Goal: Information Seeking & Learning: Learn about a topic

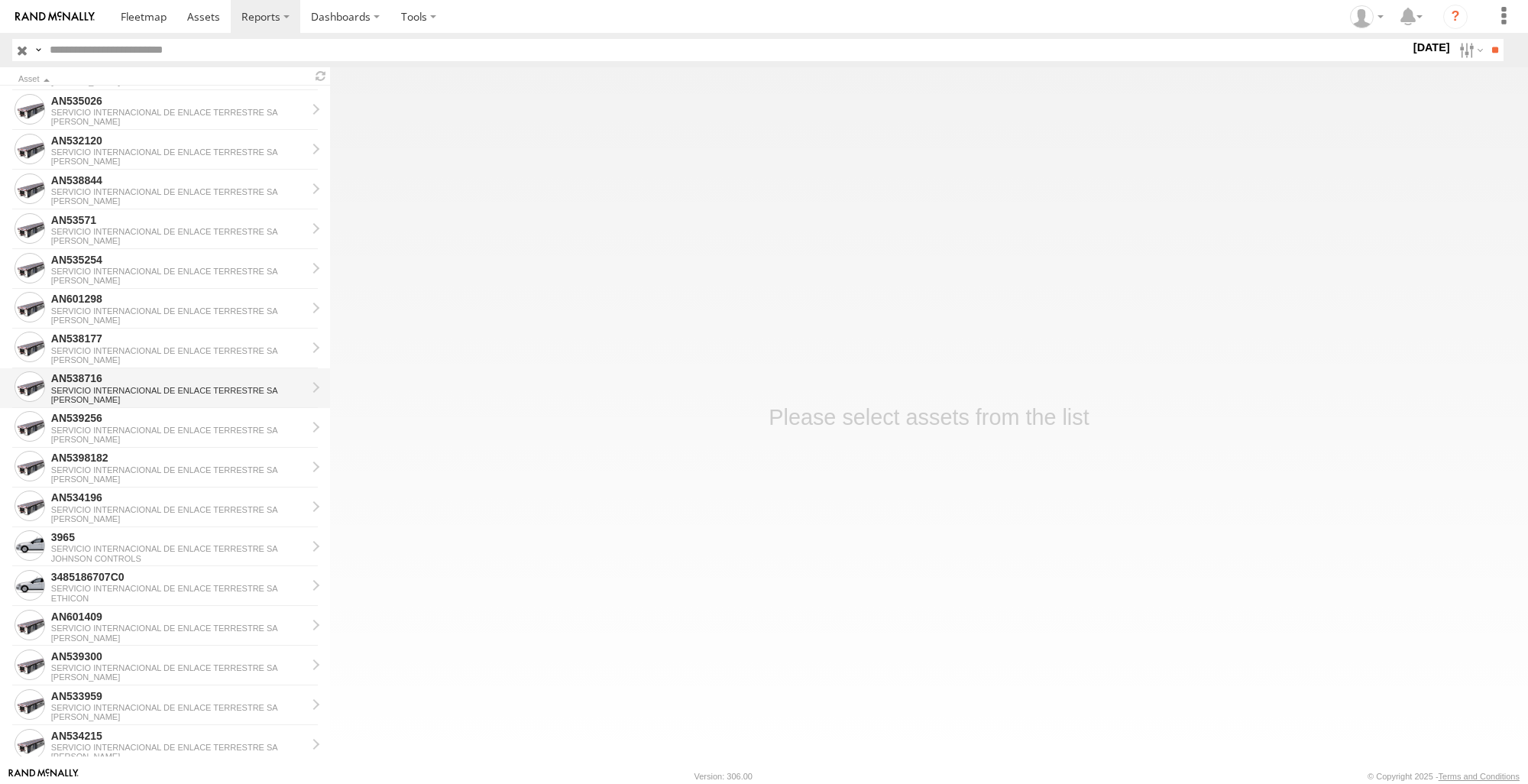
scroll to position [687, 0]
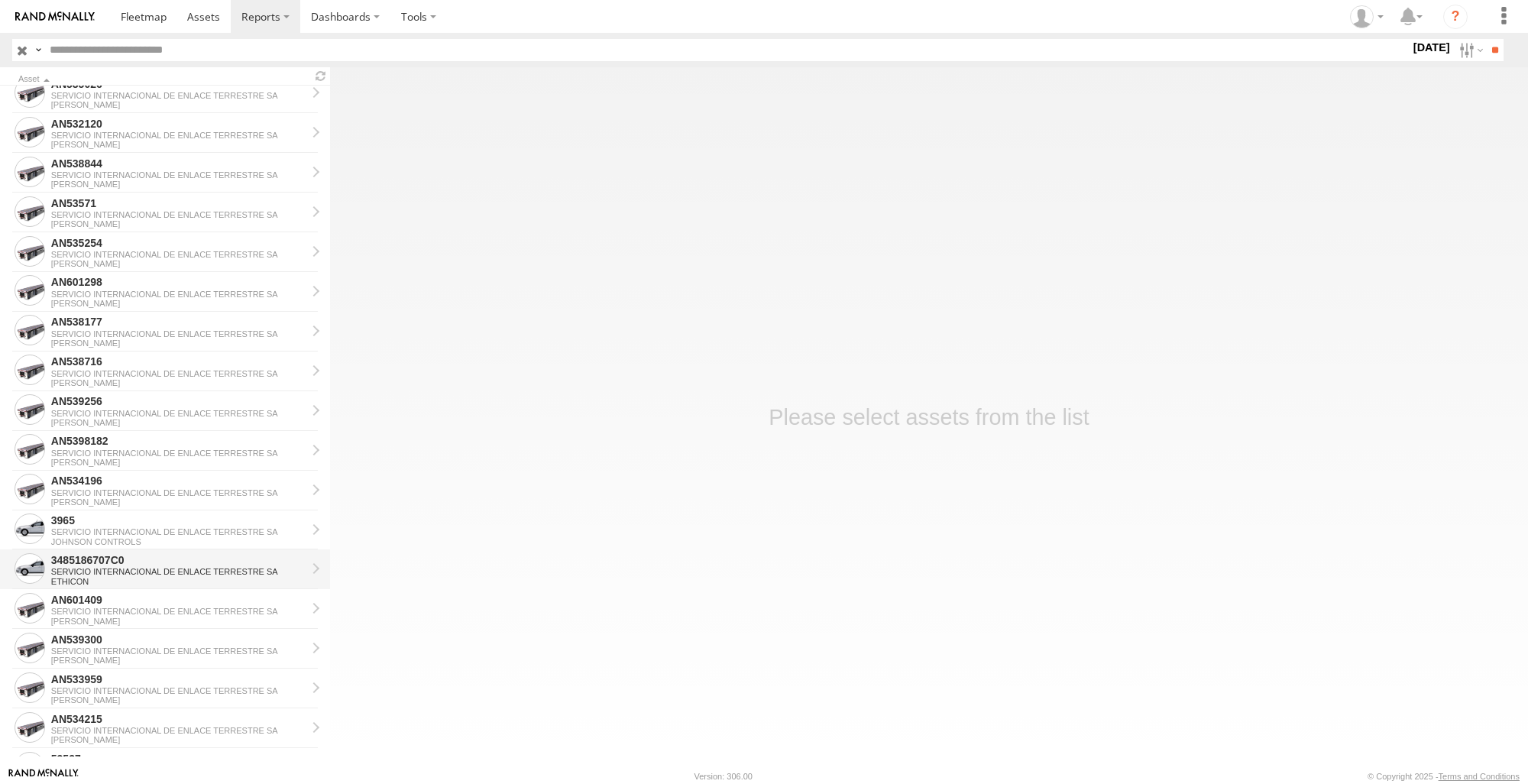
click at [125, 572] on div "SERVICIO INTERNACIONAL DE ENLACE TERRESTRE SA" at bounding box center [178, 571] width 255 height 9
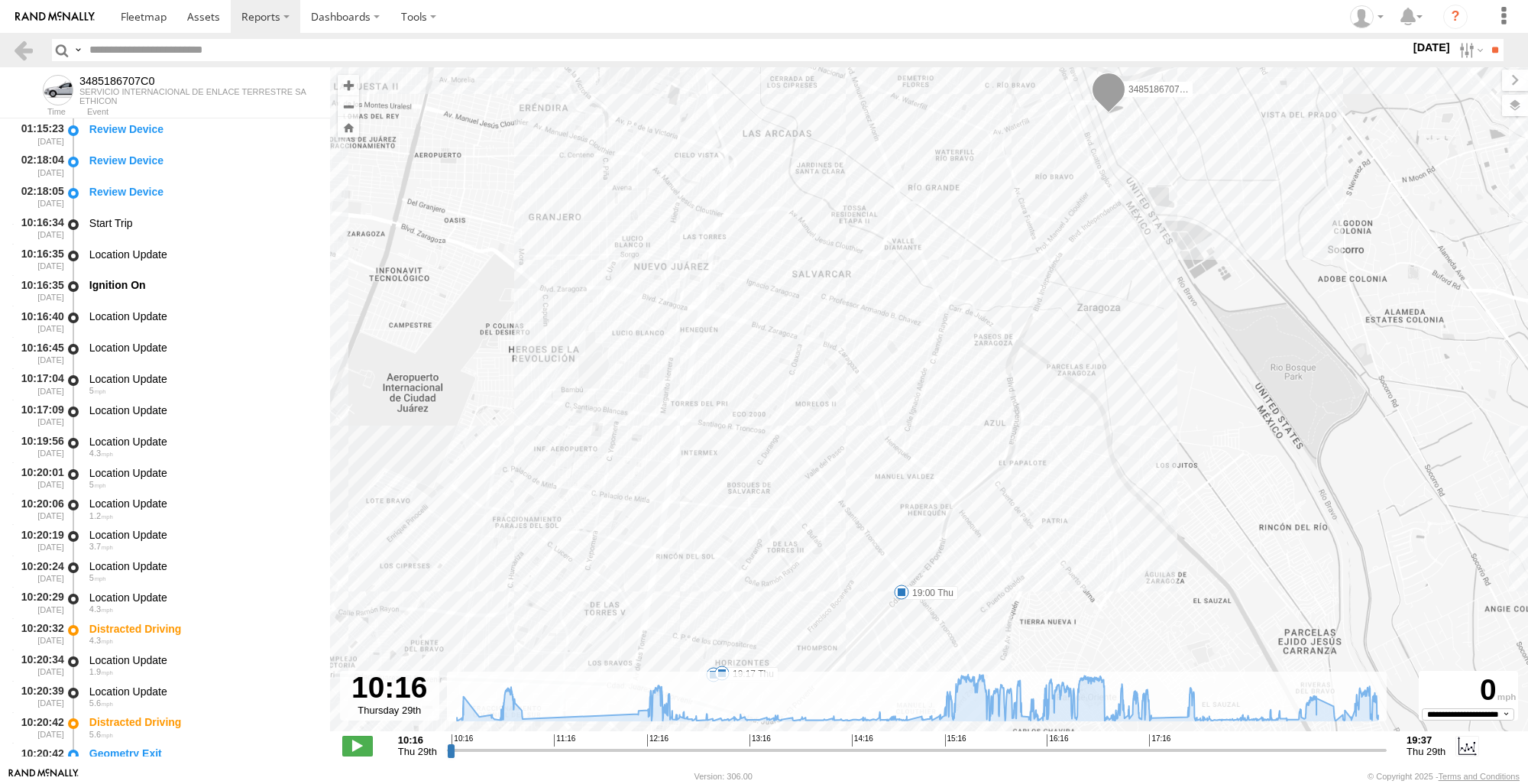
drag, startPoint x: 1152, startPoint y: 487, endPoint x: 889, endPoint y: 160, distance: 419.6
click at [888, 160] on div "3485186707C0 10:57 Thu 16:06 Thu 16:06 Thu 19:00 Thu 19:17 Thu" at bounding box center [929, 407] width 1198 height 680
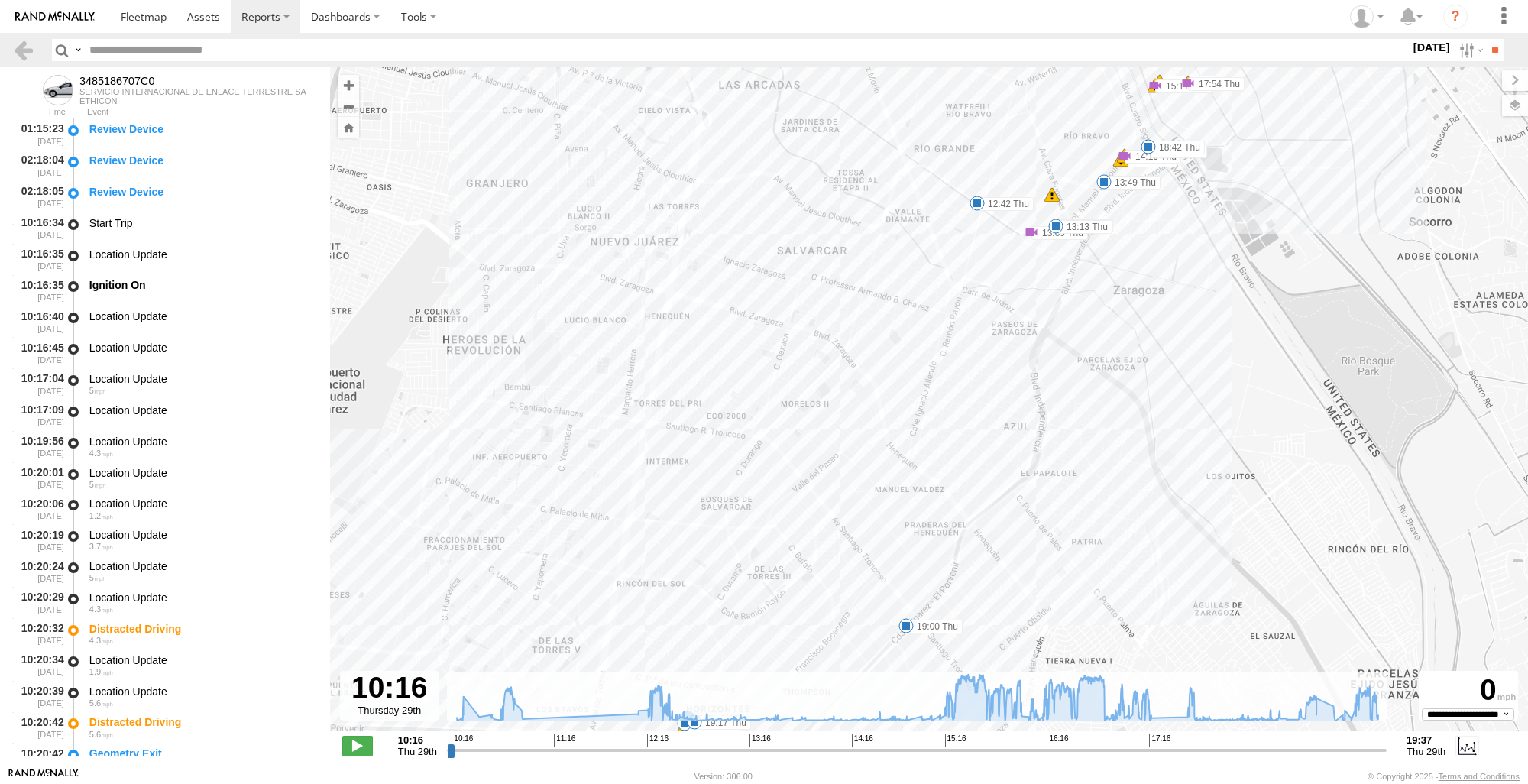
scroll to position [5635, 0]
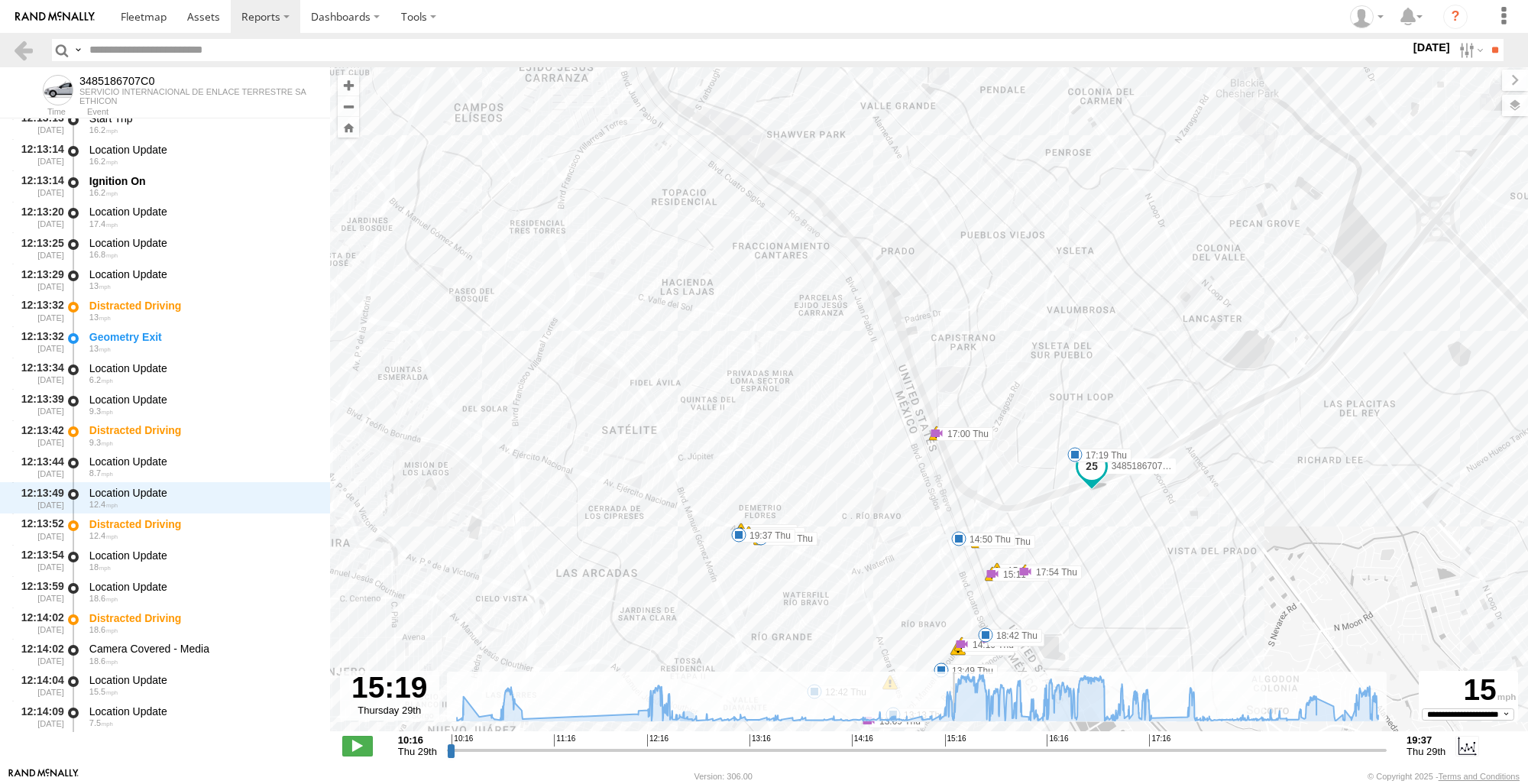
drag, startPoint x: 449, startPoint y: 751, endPoint x: 954, endPoint y: 744, distance: 505.0
type input "**********"
click at [954, 744] on input "range" at bounding box center [916, 750] width 940 height 15
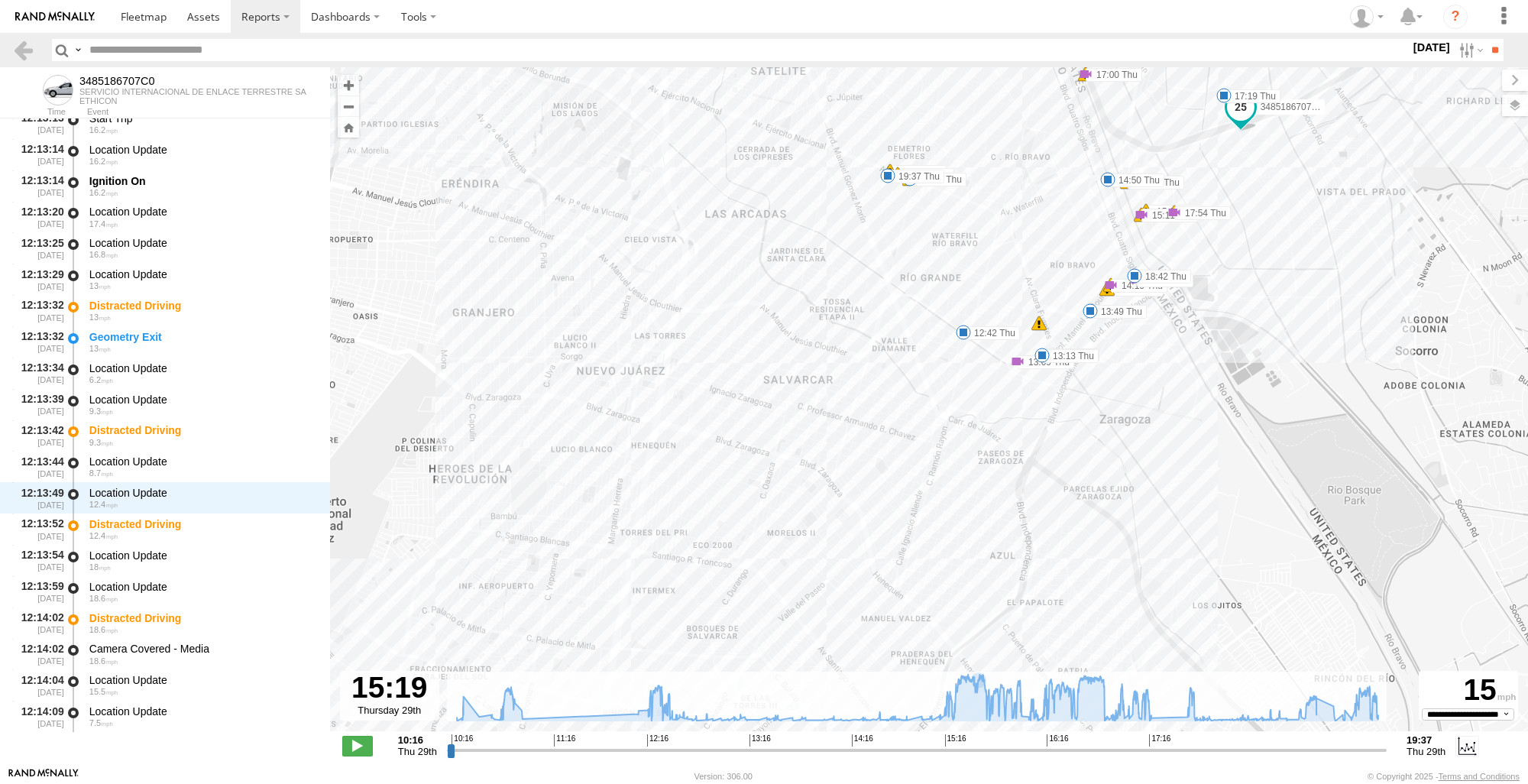
drag, startPoint x: 1324, startPoint y: 487, endPoint x: 1477, endPoint y: 104, distance: 412.4
click at [1477, 104] on div "3485186707C0 10:57 Thu 16:06 Thu 16:06 Thu 19:00 Thu 19:17 Thu 10:20 Thu 12:42 …" at bounding box center [929, 407] width 1198 height 680
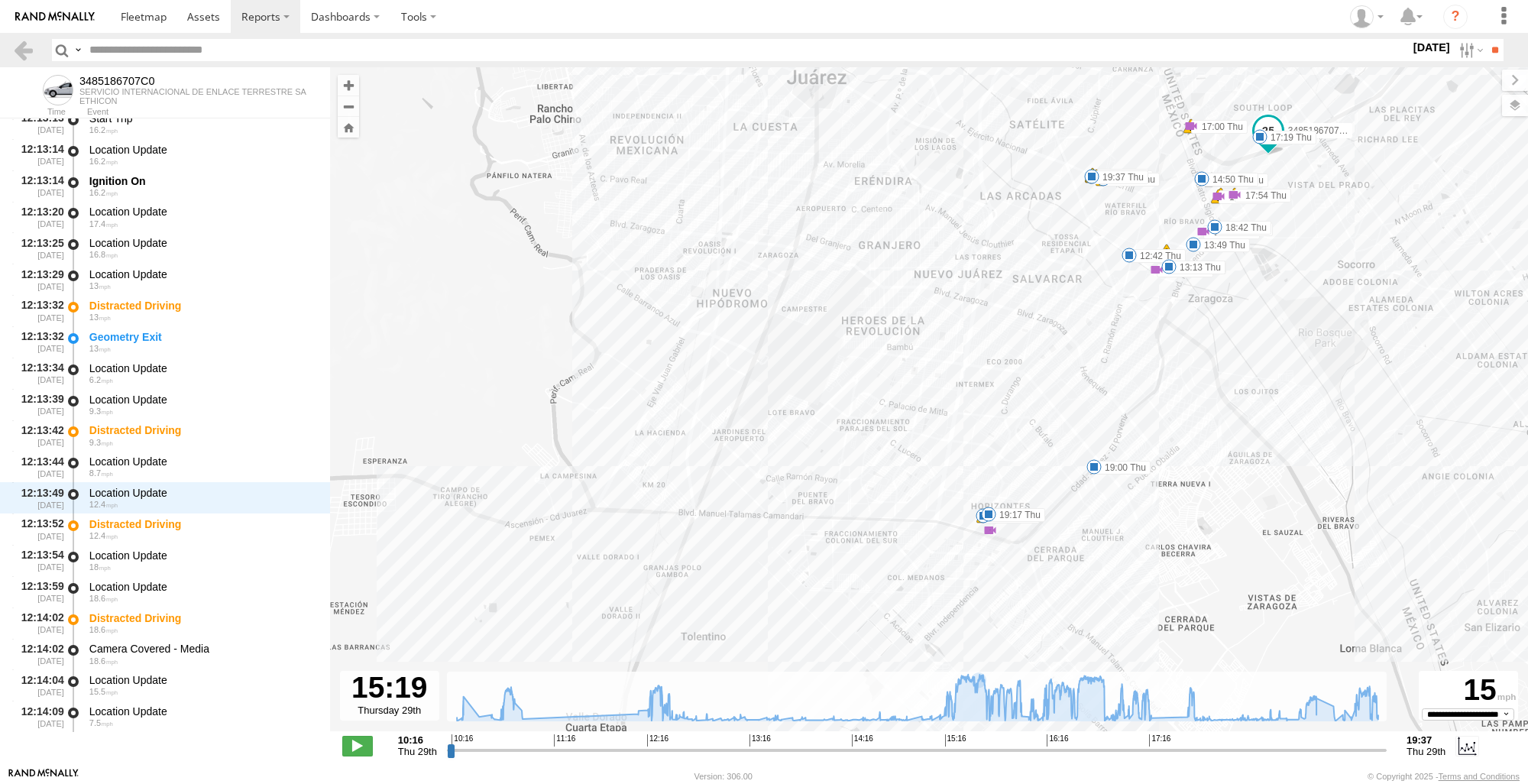
drag, startPoint x: 1196, startPoint y: 424, endPoint x: 1240, endPoint y: 356, distance: 81.0
click at [1240, 356] on div "3485186707C0 10:57 Thu 16:06 Thu 16:06 Thu 19:00 Thu 19:17 Thu 10:20 Thu 12:42 …" at bounding box center [929, 407] width 1198 height 680
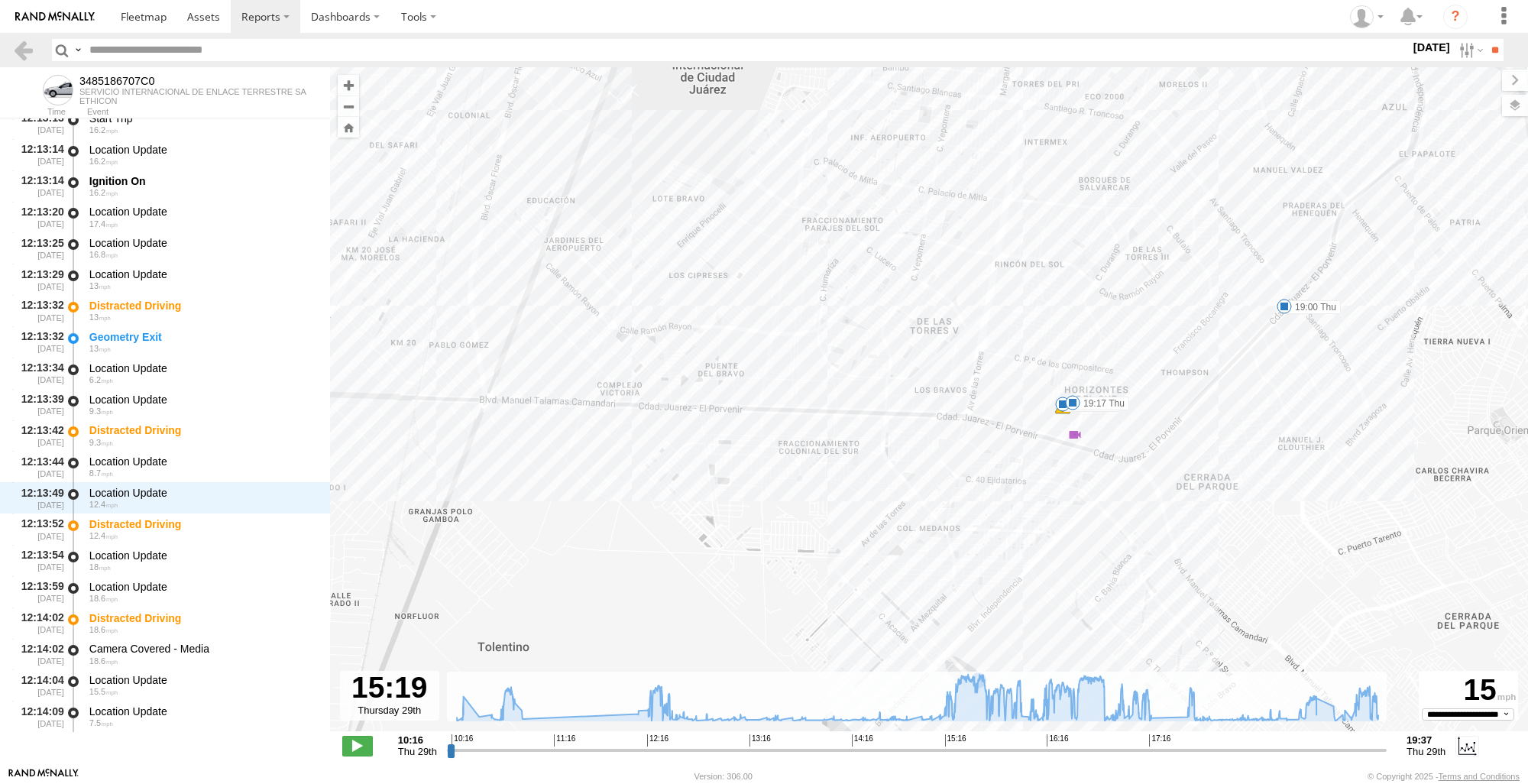
click at [1052, 417] on div "3485186707C0 10:57 Thu 16:06 Thu 16:06 Thu 19:00 Thu 19:17 Thu 10:20 Thu 12:42 …" at bounding box center [929, 407] width 1198 height 680
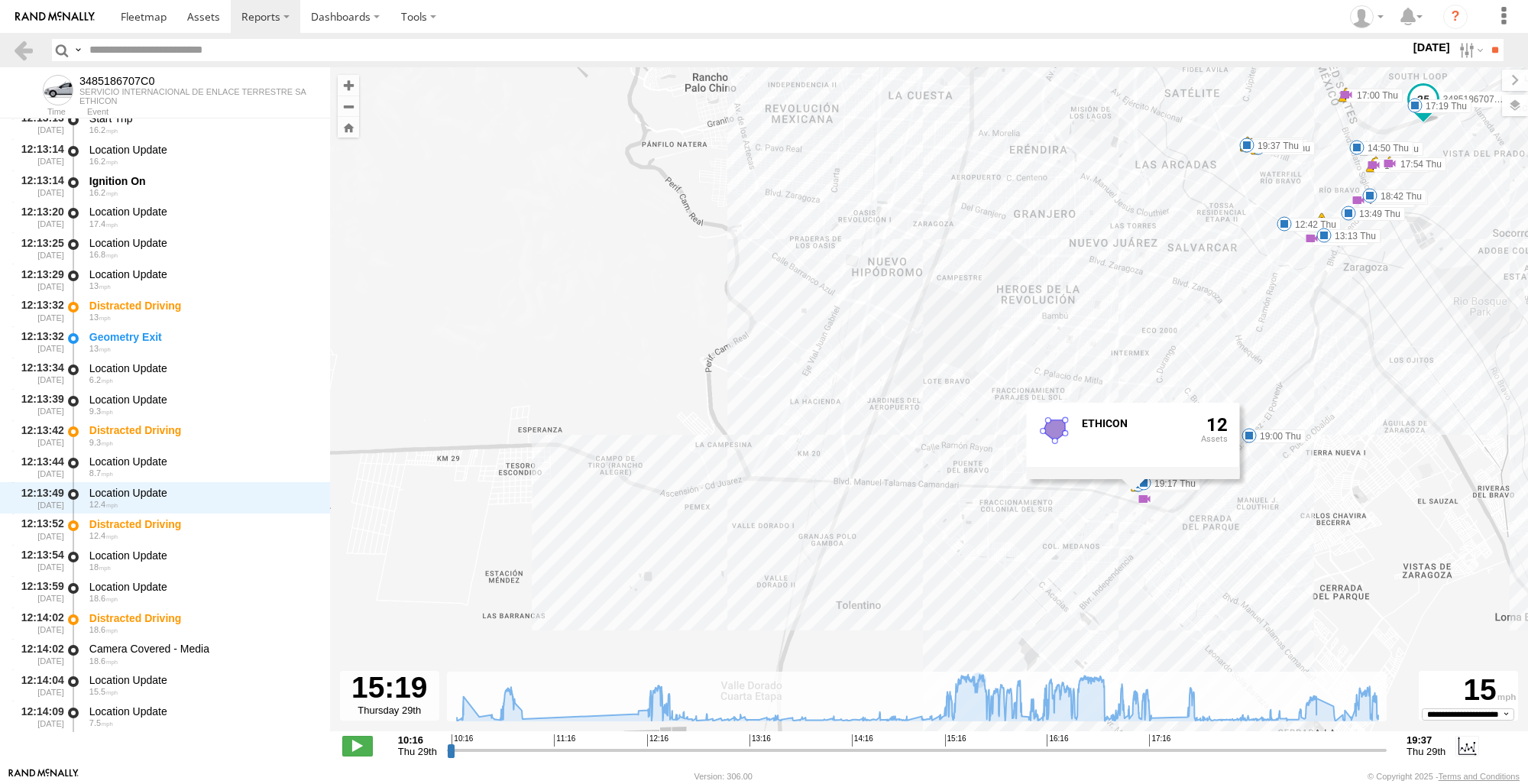
drag, startPoint x: 1229, startPoint y: 515, endPoint x: 1281, endPoint y: 546, distance: 60.5
click at [1281, 546] on div "3485186707C0 10:57 Thu 16:06 Thu 16:06 Thu 19:00 Thu 19:17 Thu 10:20 Thu 12:42 …" at bounding box center [929, 407] width 1198 height 680
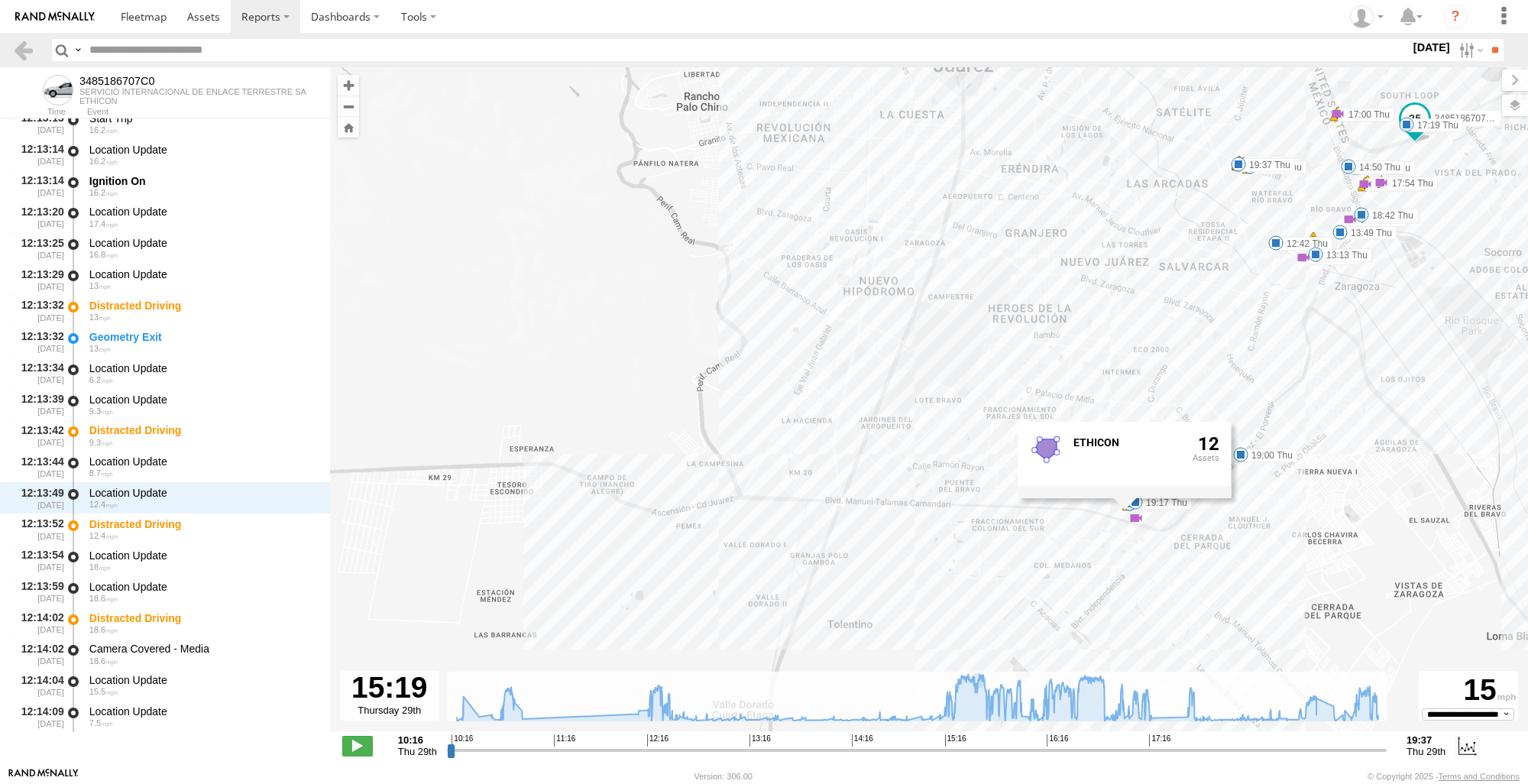
drag, startPoint x: 1405, startPoint y: 472, endPoint x: 1483, endPoint y: 527, distance: 95.4
click at [1483, 527] on div "3485186707C0 10:57 Thu 16:06 Thu 16:06 Thu 19:00 Thu 19:17 Thu 14:50 Thu 18:42 …" at bounding box center [929, 407] width 1198 height 680
click at [1412, 514] on div "3485186707C0 10:57 Thu 16:06 Thu 16:06 Thu 19:00 Thu 19:17 Thu 14:50 Thu 18:42 …" at bounding box center [929, 407] width 1198 height 680
click at [24, 45] on link at bounding box center [23, 50] width 22 height 22
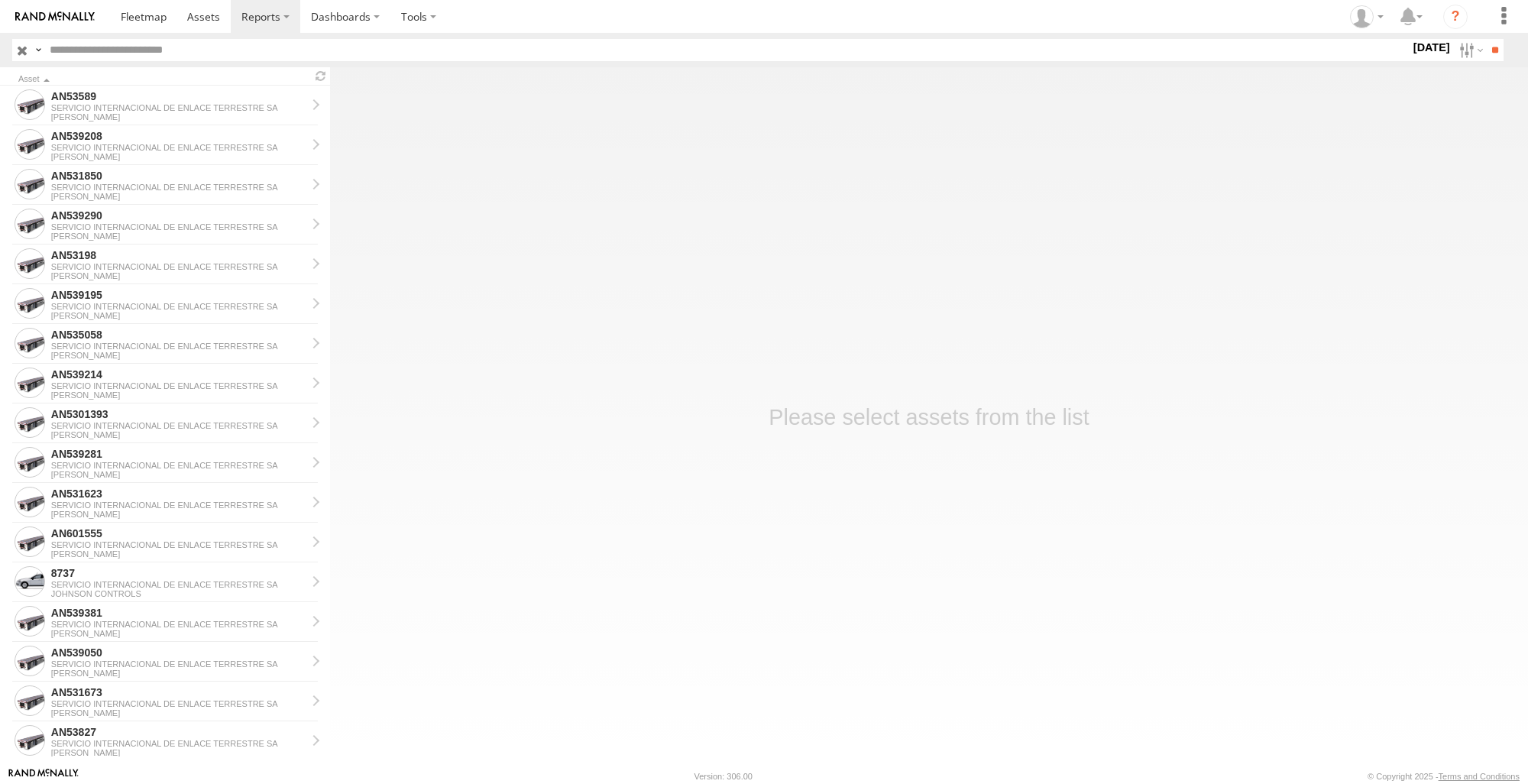
drag, startPoint x: 0, startPoint y: 0, endPoint x: 1478, endPoint y: 160, distance: 1486.6
click at [0, 0] on label at bounding box center [0, 0] width 0 height 0
click at [0, 0] on label "×" at bounding box center [0, 0] width 0 height 0
click at [0, 0] on label at bounding box center [0, 0] width 0 height 0
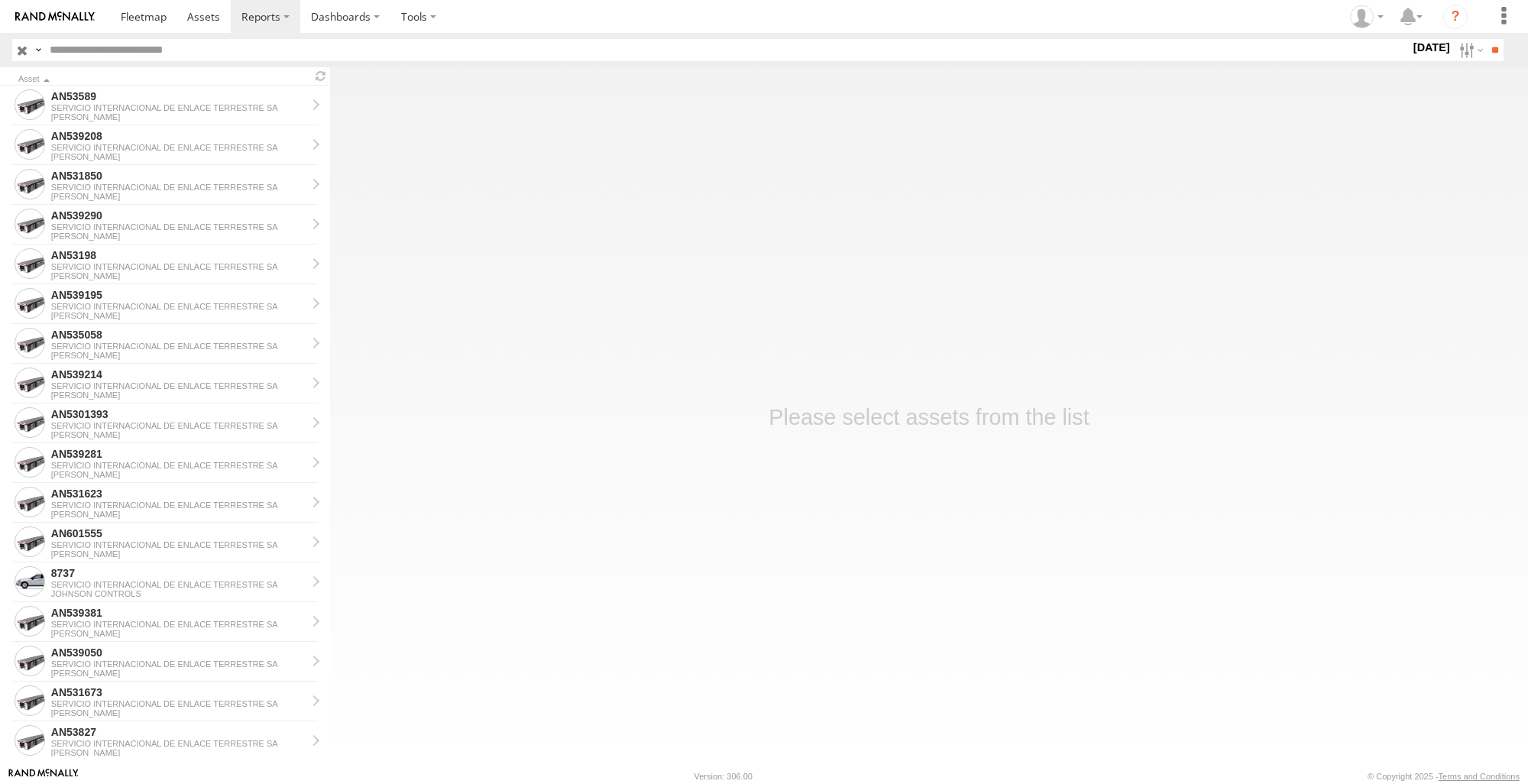
click at [0, 0] on label at bounding box center [0, 0] width 0 height 0
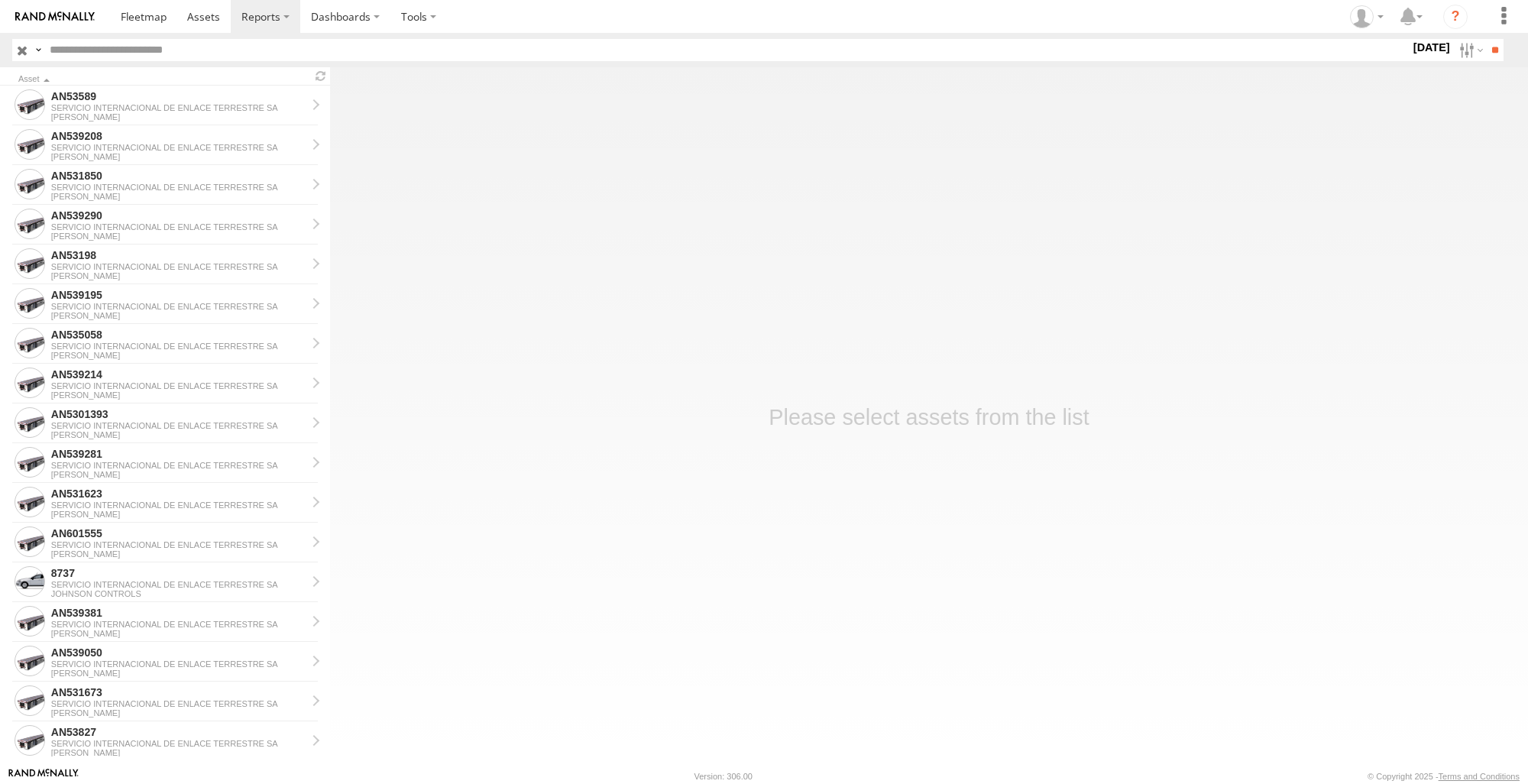
click at [0, 0] on label at bounding box center [0, 0] width 0 height 0
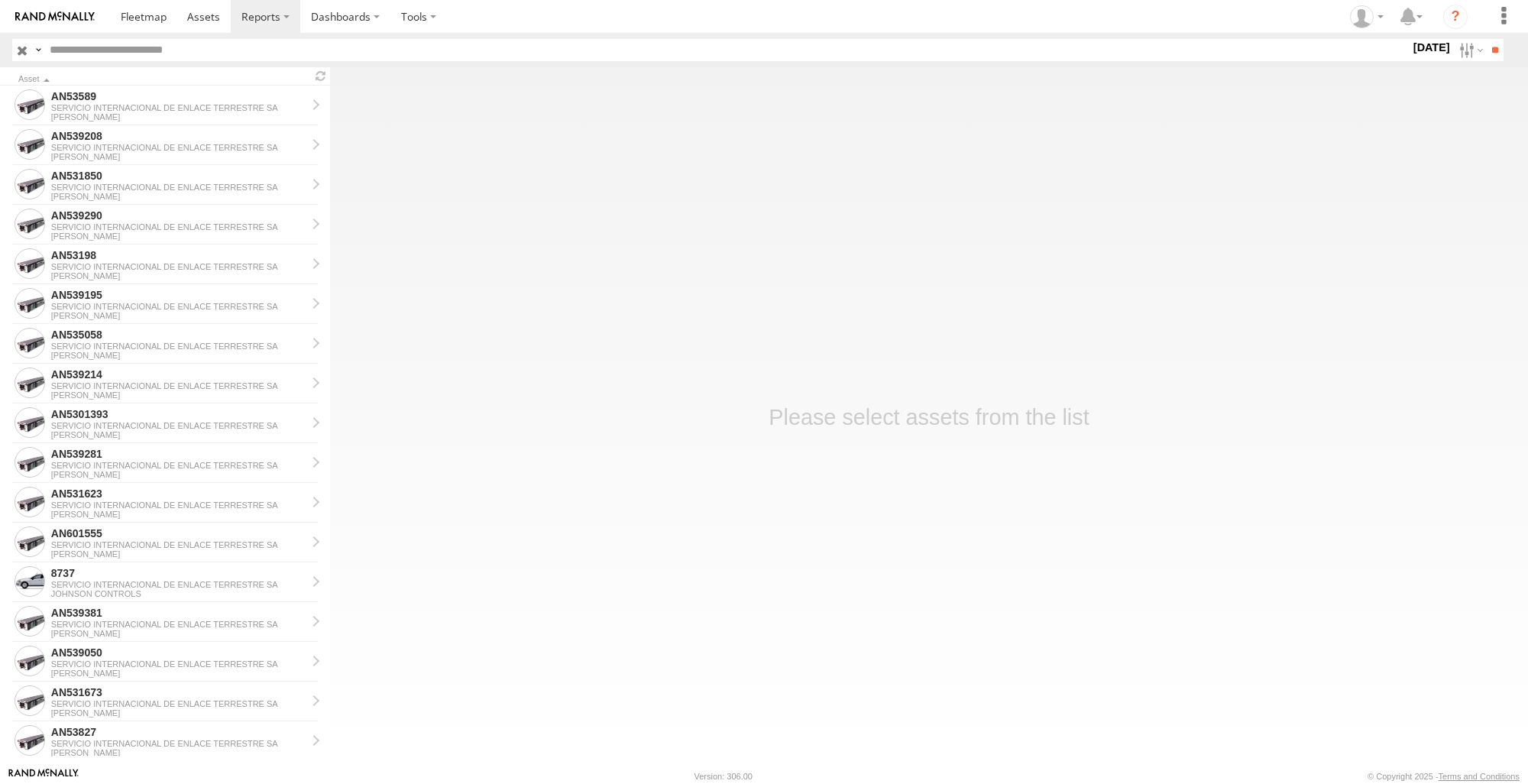
click at [0, 0] on label at bounding box center [0, 0] width 0 height 0
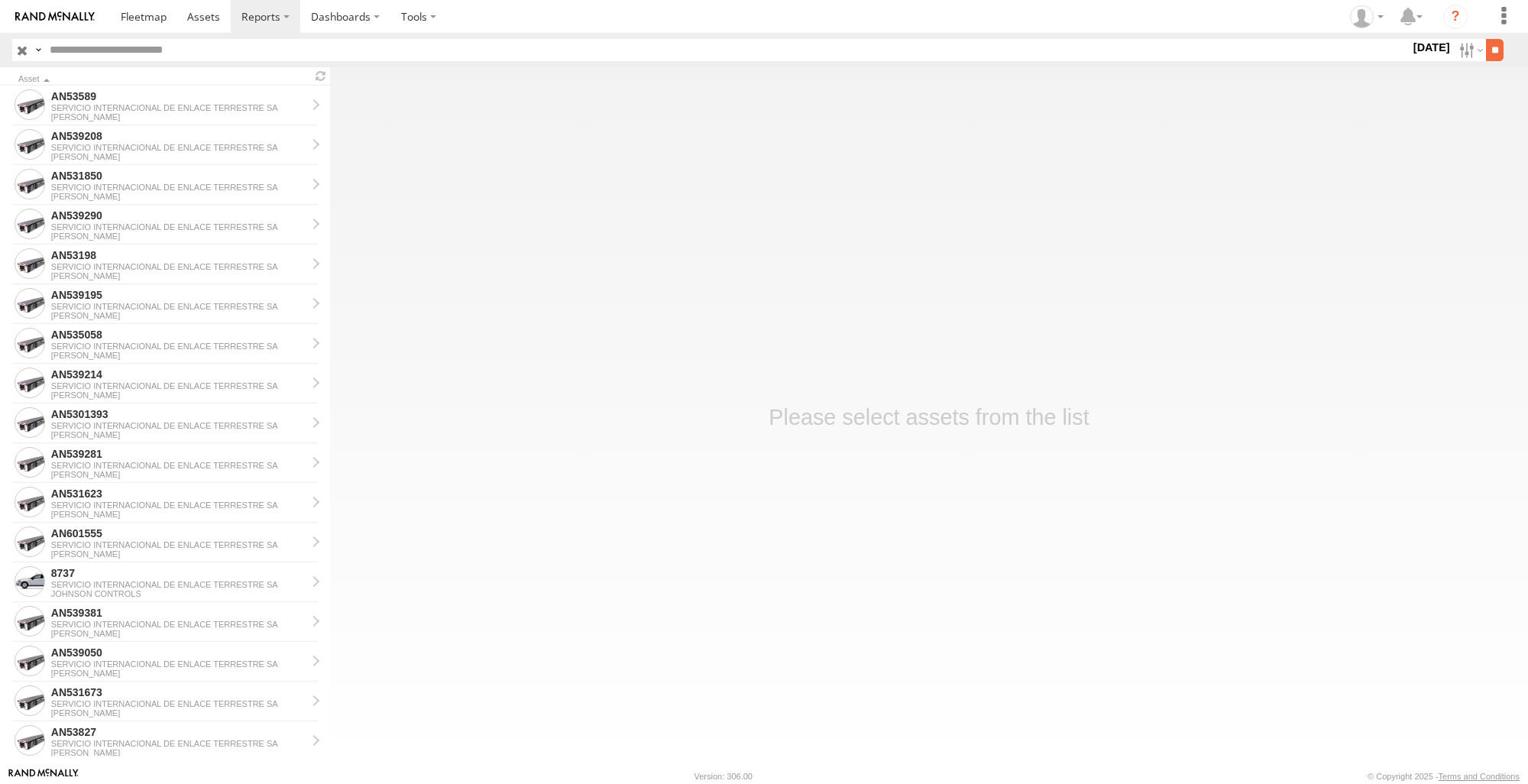
click at [1487, 54] on input "**" at bounding box center [1494, 50] width 17 height 22
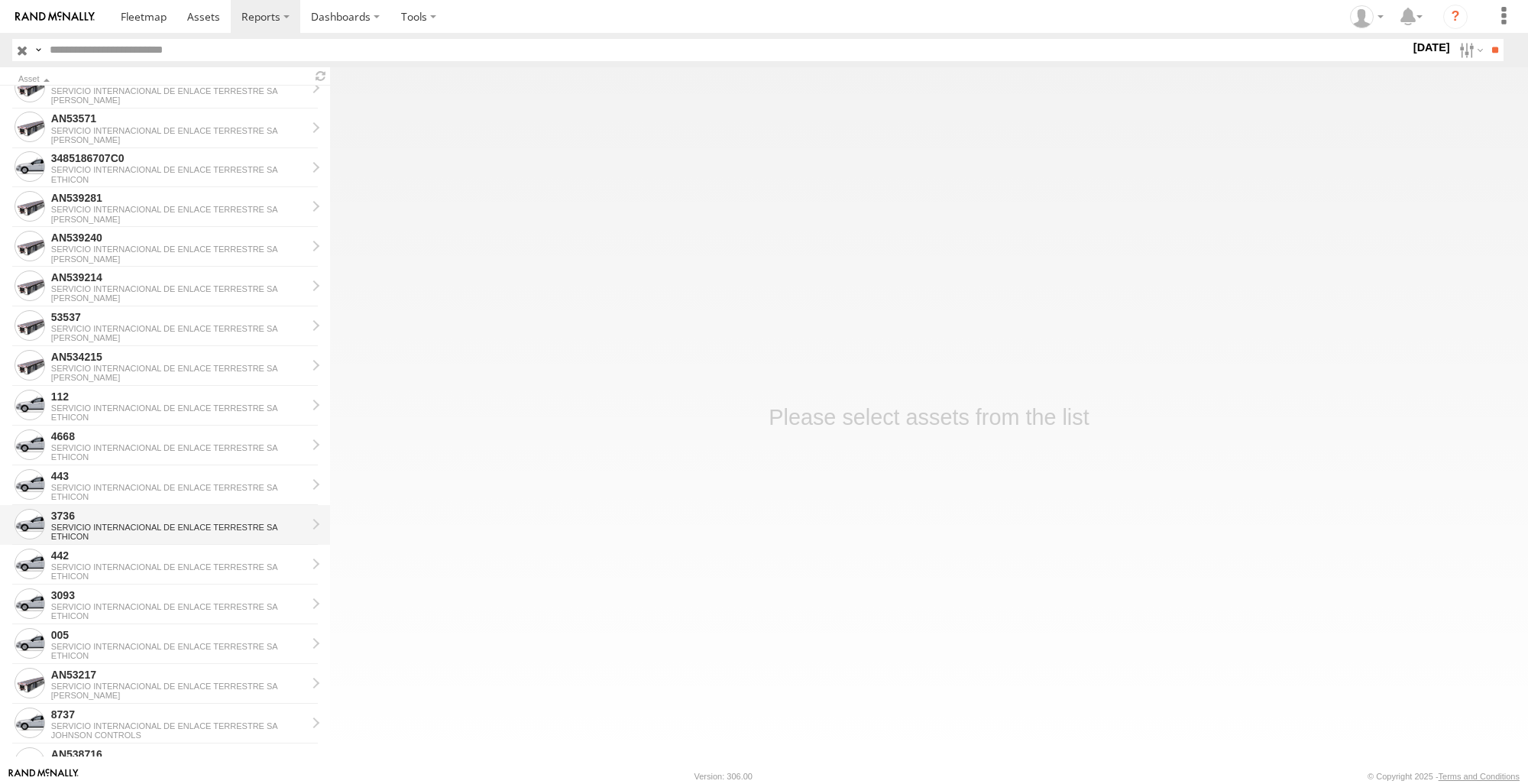
scroll to position [1222, 0]
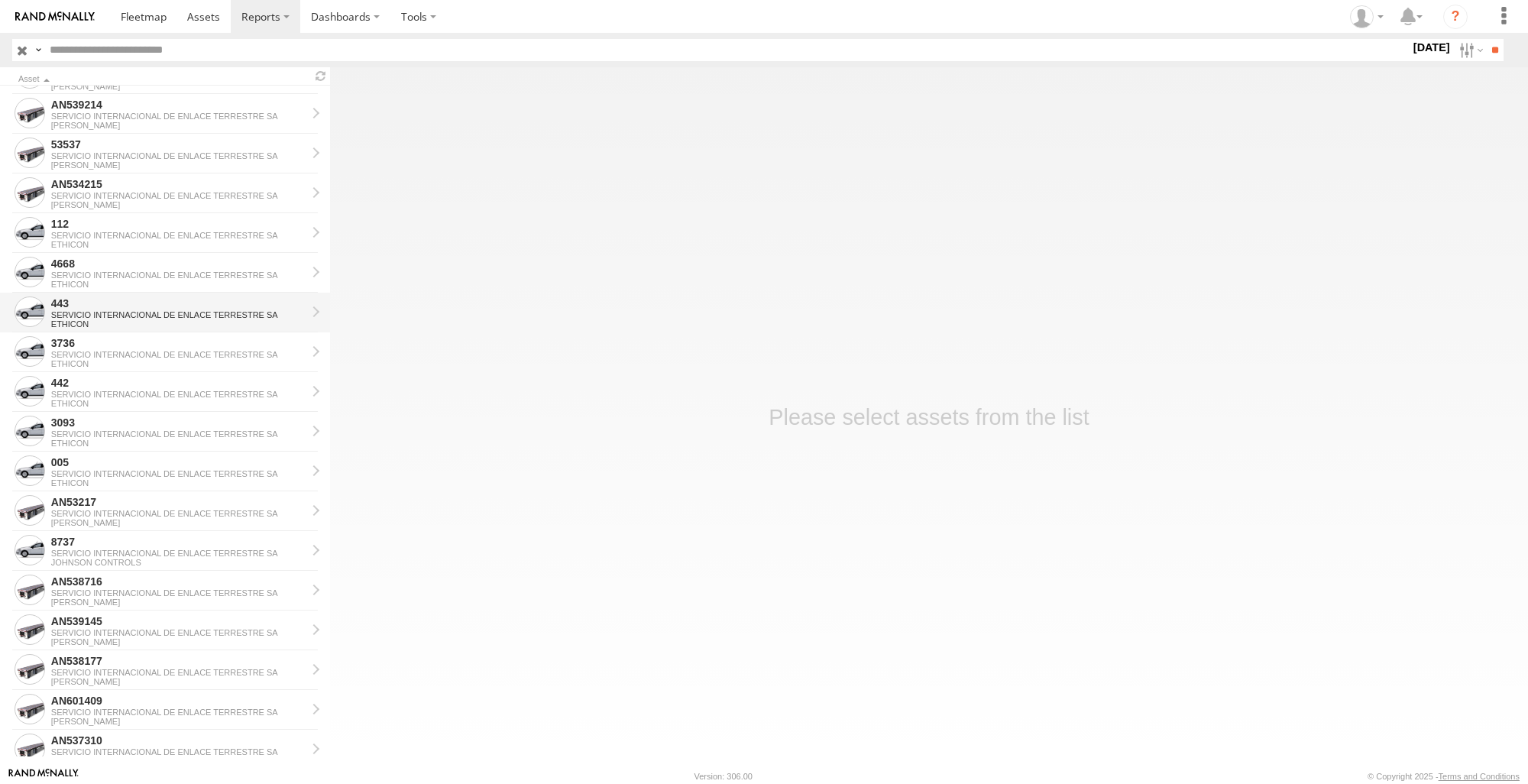
click at [118, 305] on div "443" at bounding box center [178, 303] width 255 height 14
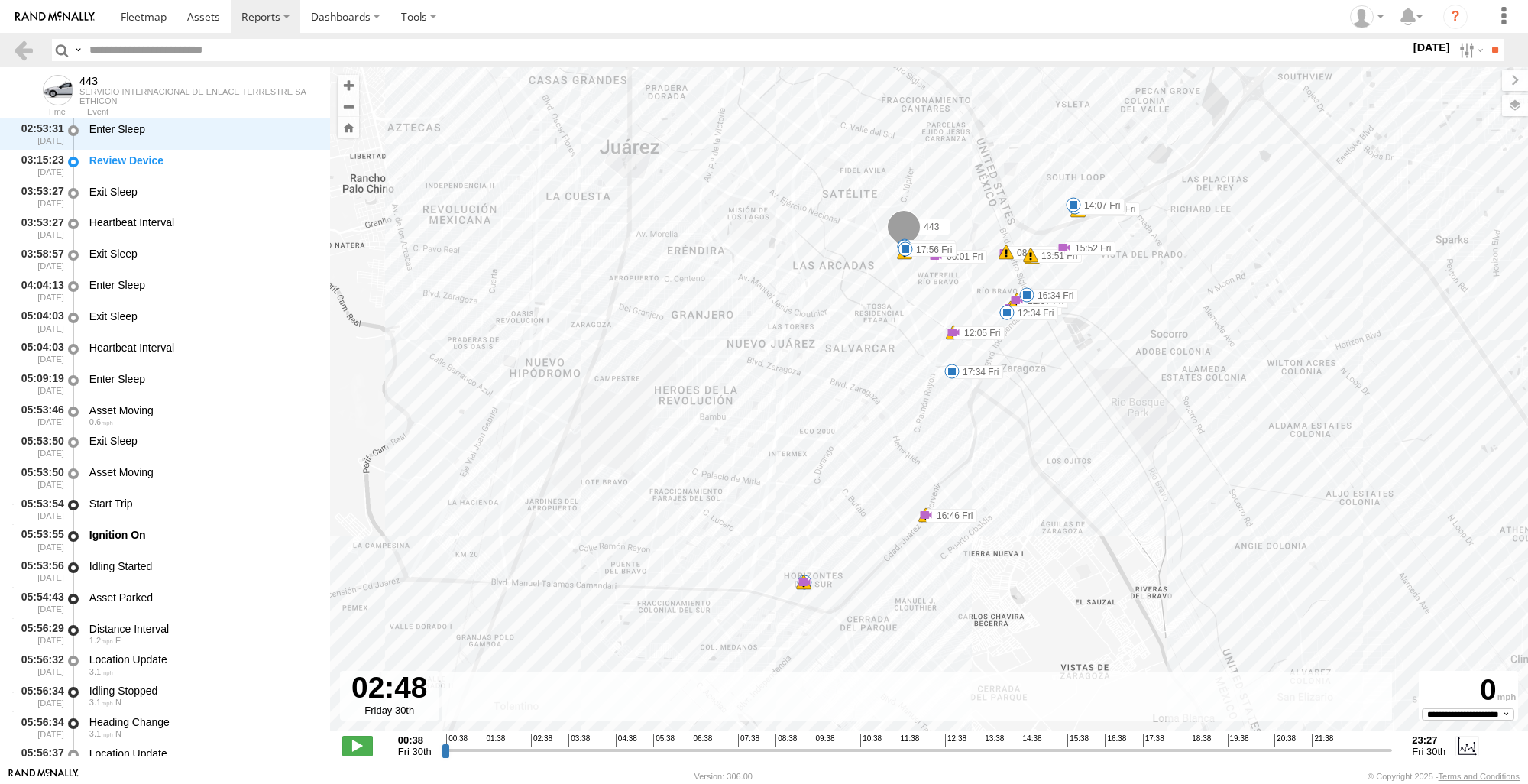
scroll to position [562, 0]
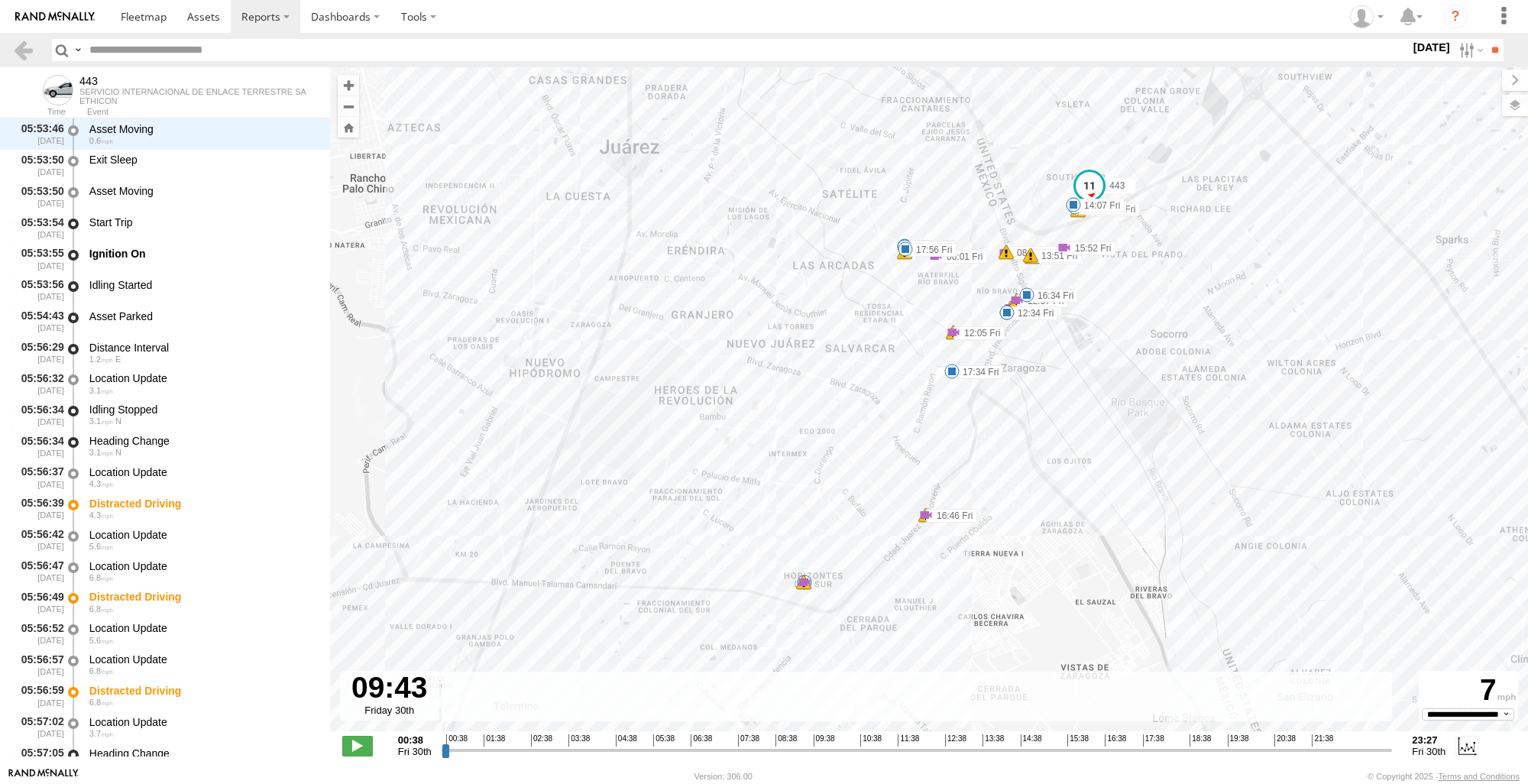
drag, startPoint x: 447, startPoint y: 752, endPoint x: 820, endPoint y: 763, distance: 373.2
type input "**********"
click at [820, 757] on input "range" at bounding box center [917, 750] width 951 height 15
click at [791, 591] on div "443 05:57 Fri 05:57 Fri 06:01 Fri 07:02 Fri 07:02 Fri 07:04 Fri 07:04 Fri 08:00…" at bounding box center [929, 407] width 1198 height 680
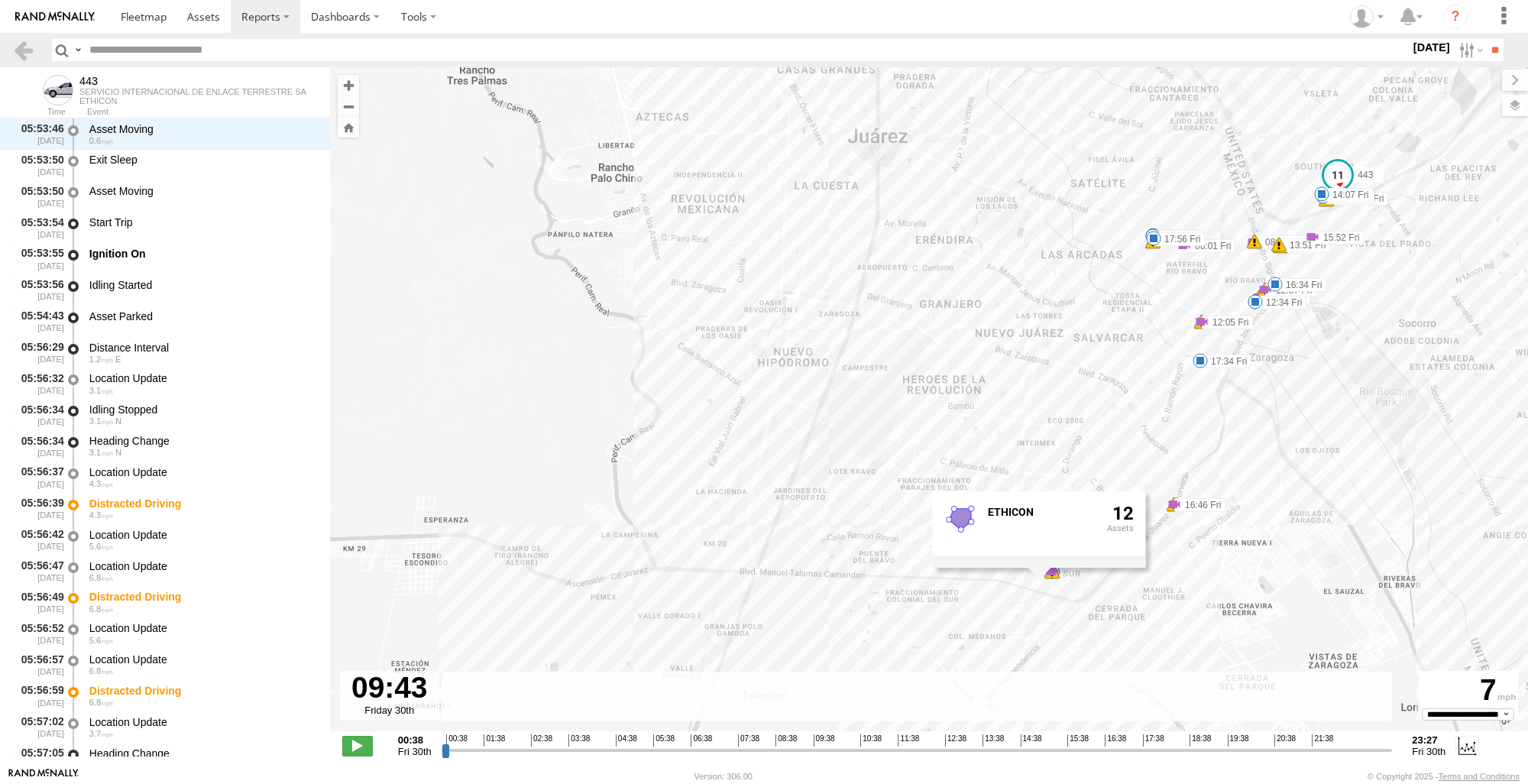
drag, startPoint x: 1113, startPoint y: 557, endPoint x: 1377, endPoint y: 546, distance: 264.2
click at [1377, 546] on div "443 05:57 Fri 05:57 Fri 06:01 Fri 07:02 Fri 07:02 Fri 07:04 Fri 07:04 Fri 08:00…" at bounding box center [929, 407] width 1198 height 680
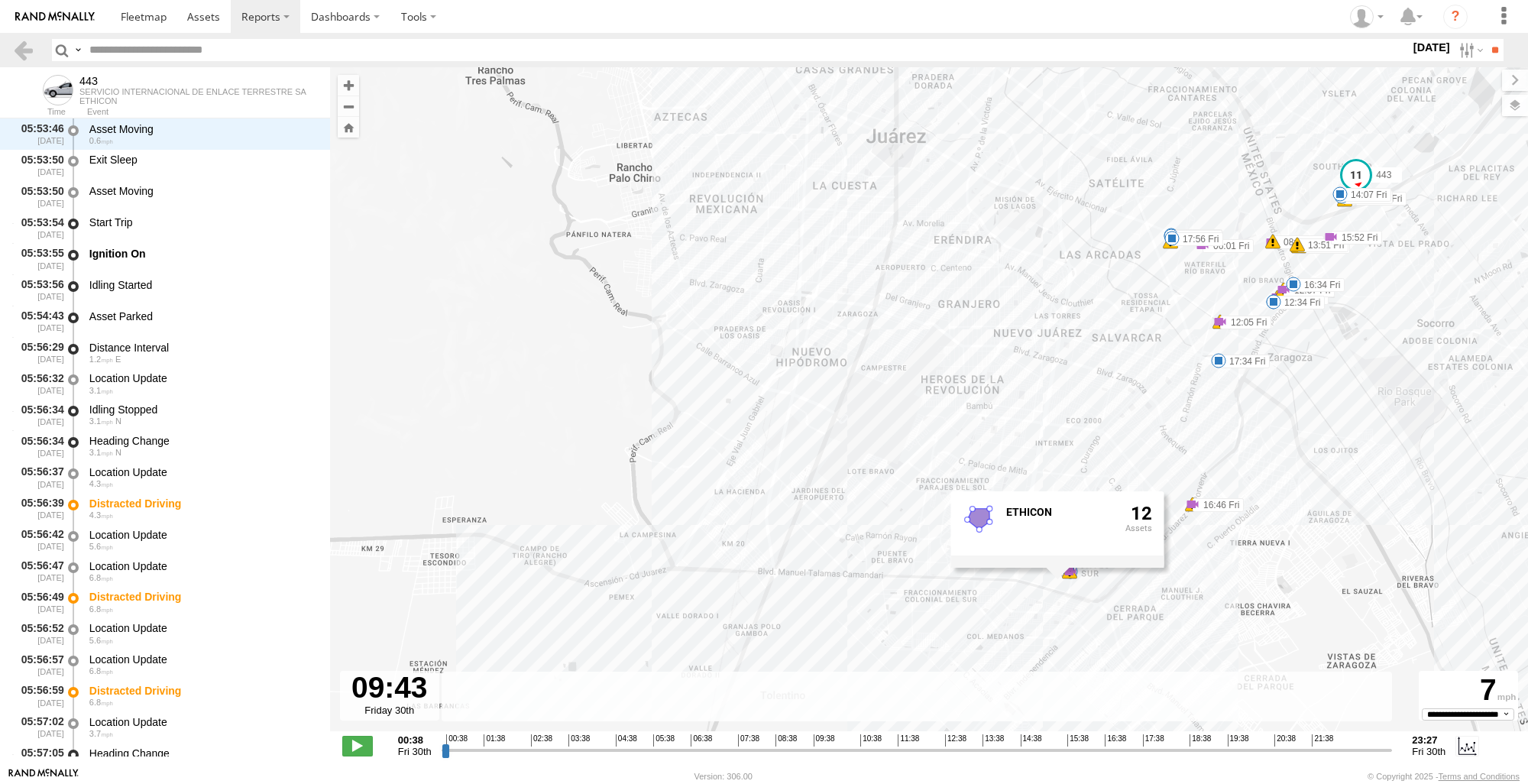
click at [1323, 483] on div "443 05:57 Fri 05:57 Fri 06:01 Fri 07:02 Fri 07:02 Fri 07:04 Fri 07:04 Fri 08:00…" at bounding box center [929, 407] width 1198 height 680
click at [22, 57] on link at bounding box center [23, 50] width 22 height 22
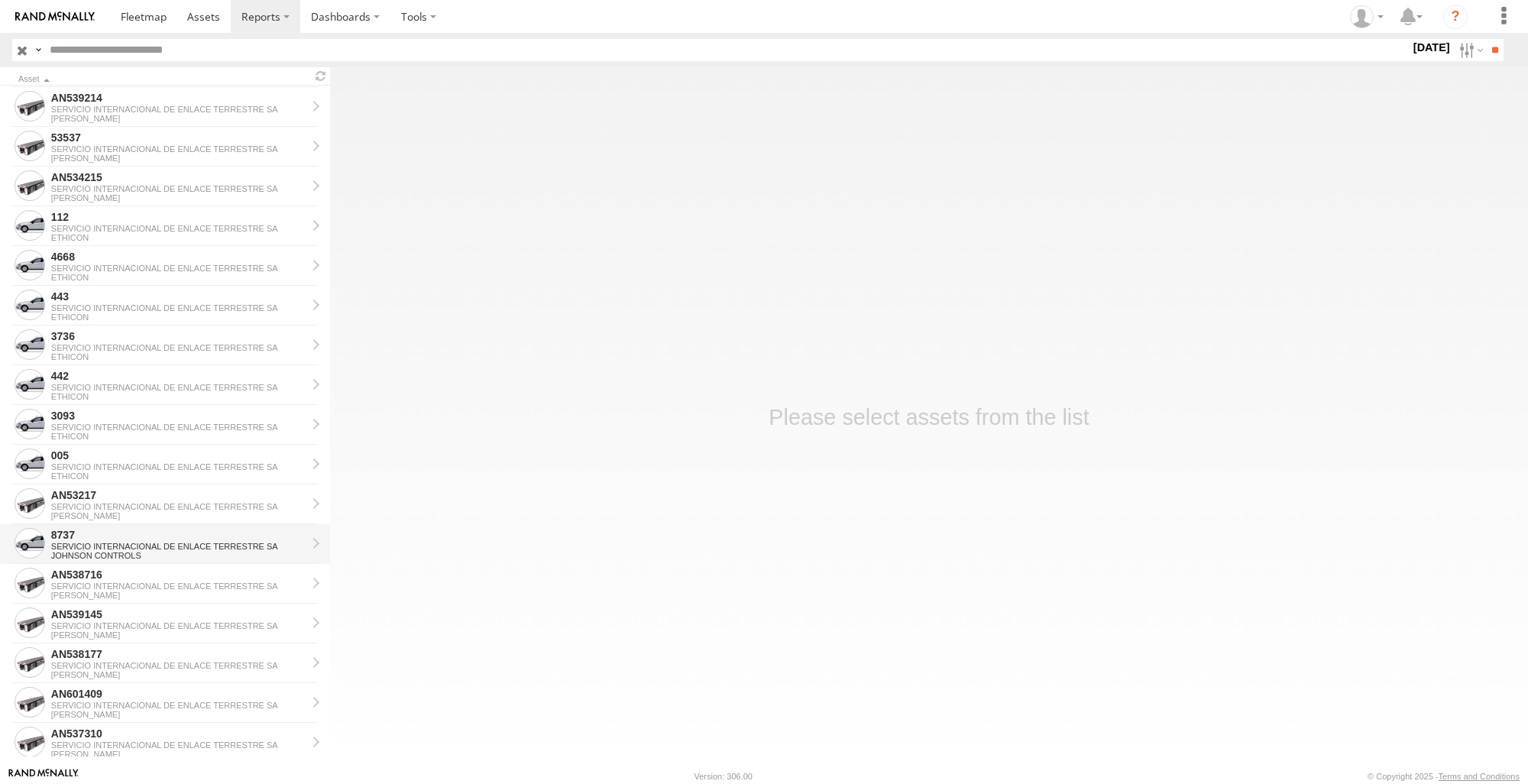
scroll to position [1419, 0]
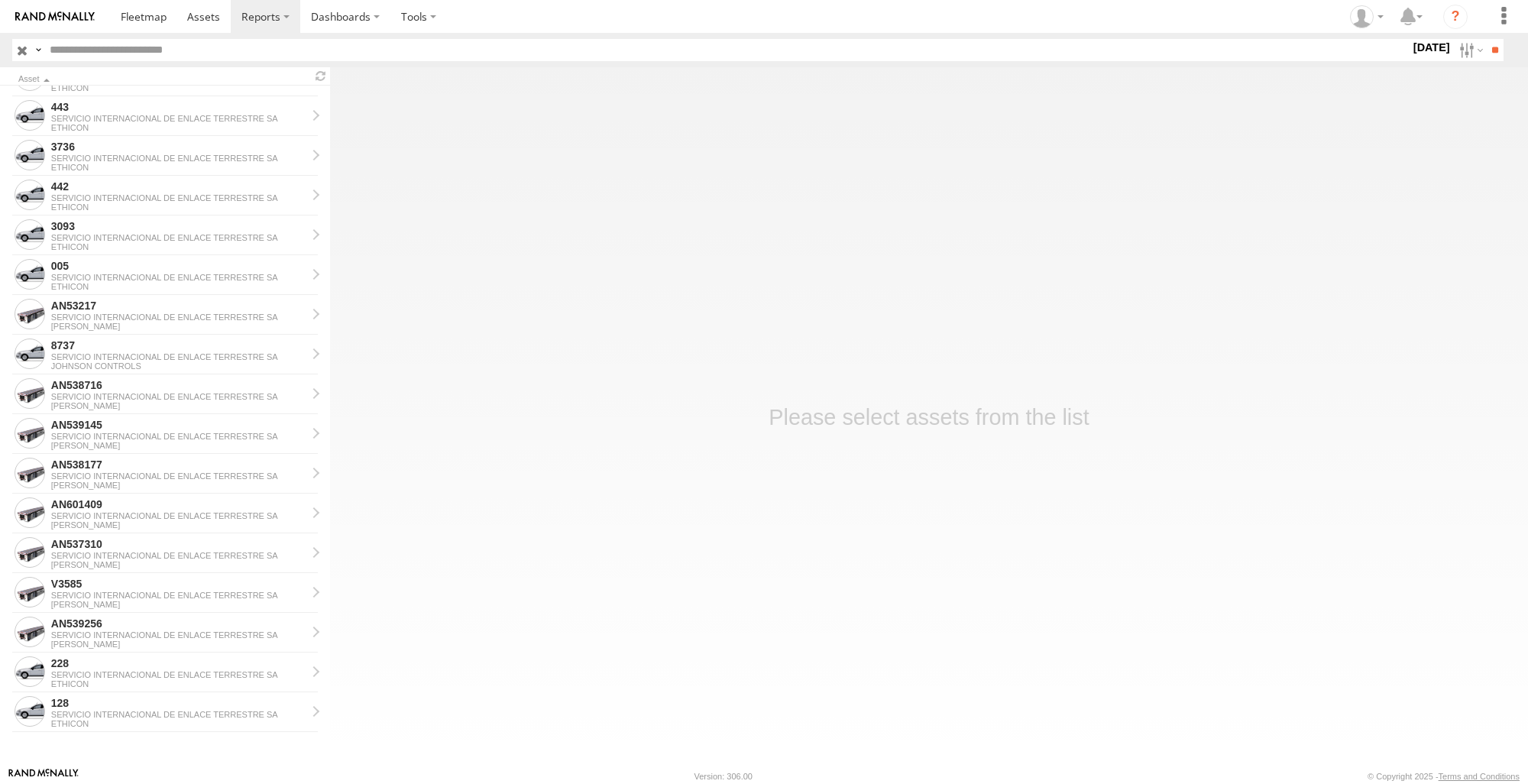
click at [1335, 451] on main "Asset AN53589 SERVICIO INTERNACIONAL DE ENLACE TERRESTRE [PERSON_NAME] AN73676 …" at bounding box center [764, 417] width 1528 height 700
click at [113, 659] on div "228" at bounding box center [178, 663] width 255 height 14
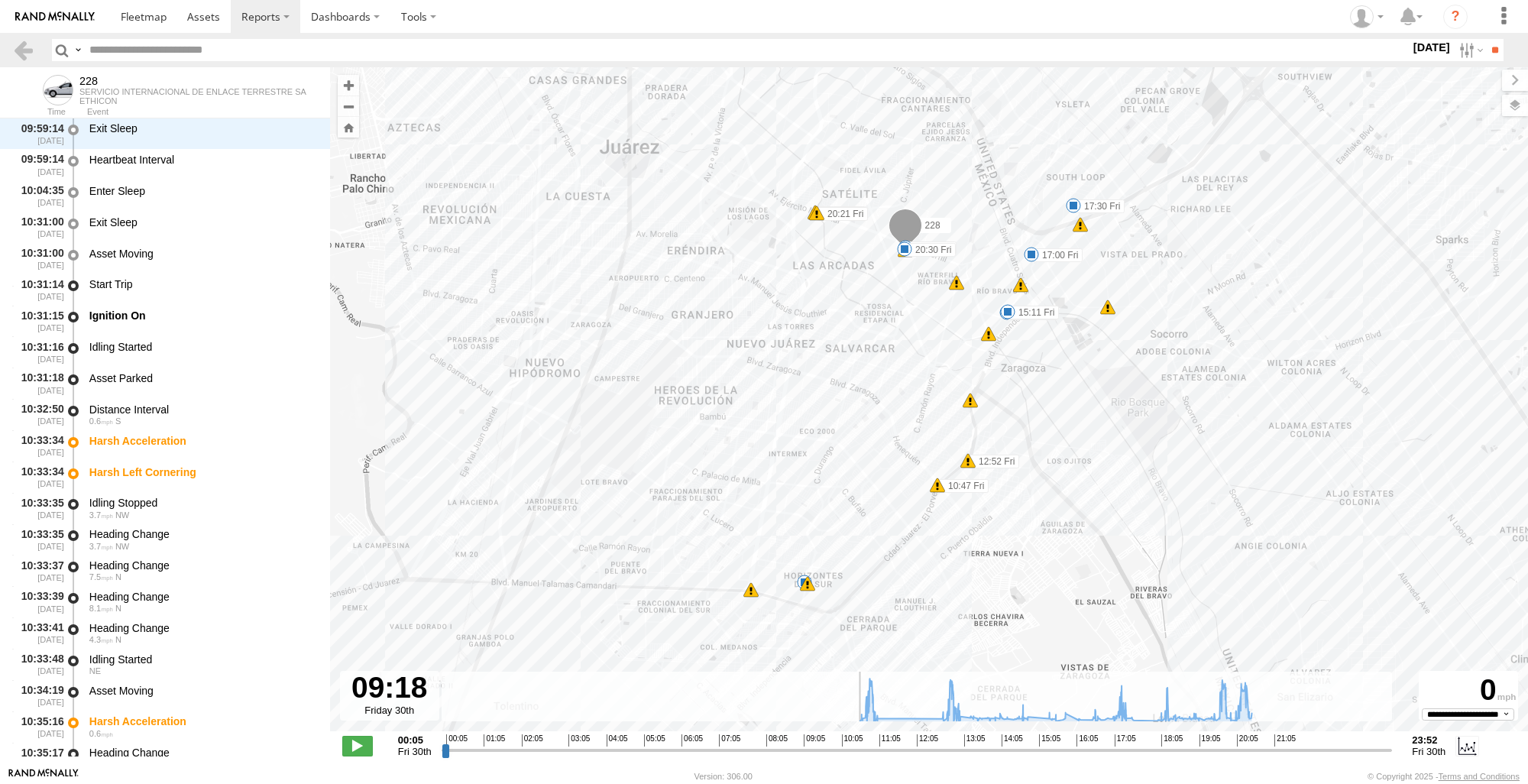
scroll to position [3437, 0]
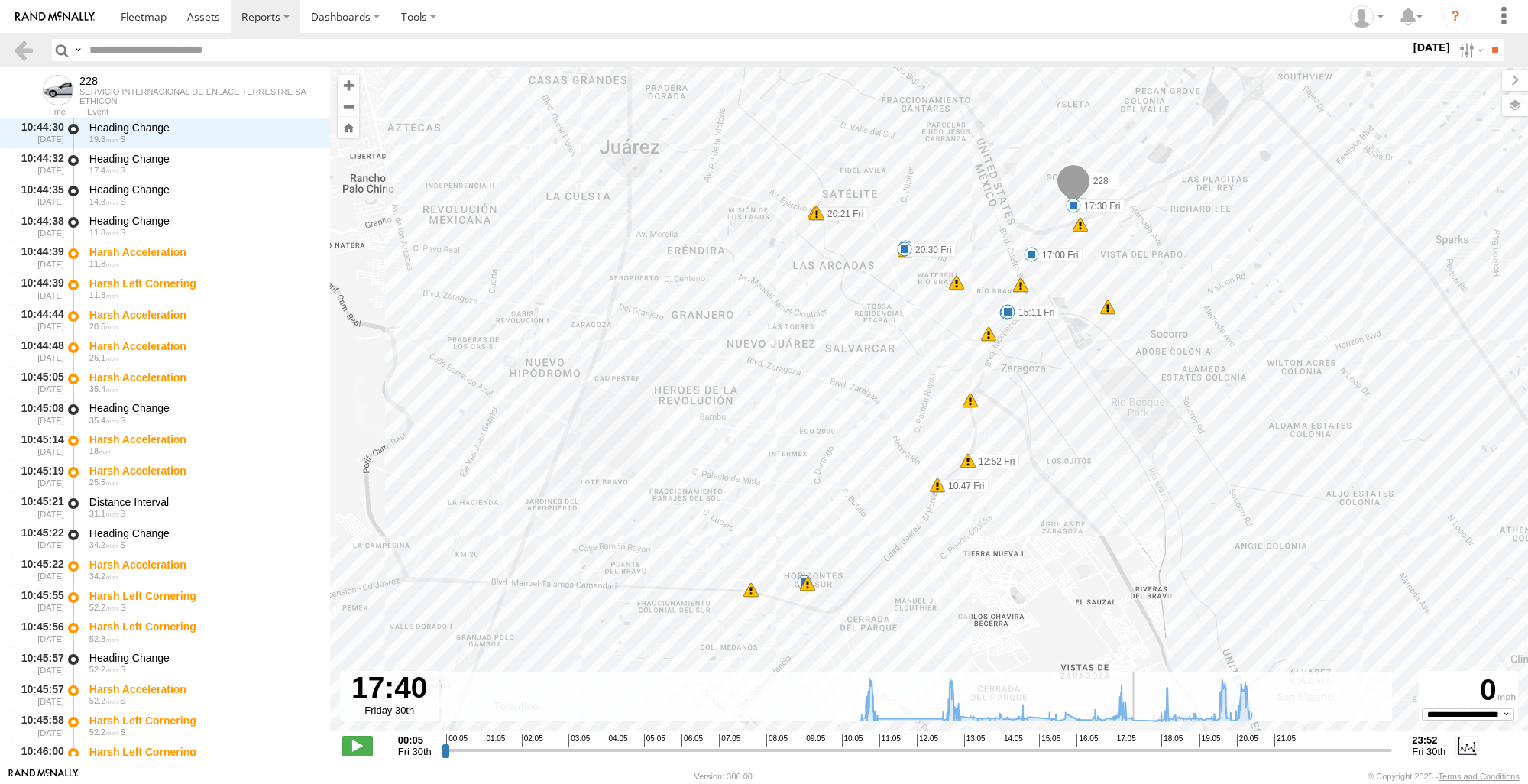
drag, startPoint x: 457, startPoint y: 750, endPoint x: 1141, endPoint y: 750, distance: 684.0
type input "**********"
click at [1141, 750] on input "range" at bounding box center [917, 750] width 951 height 15
click at [796, 598] on div "228 10:35 Fri 10:47 Fri 12:52 Fri 14:51 Fri 15:11 Fri 17:00 Fri 17:30 Fri 20:21…" at bounding box center [929, 407] width 1198 height 680
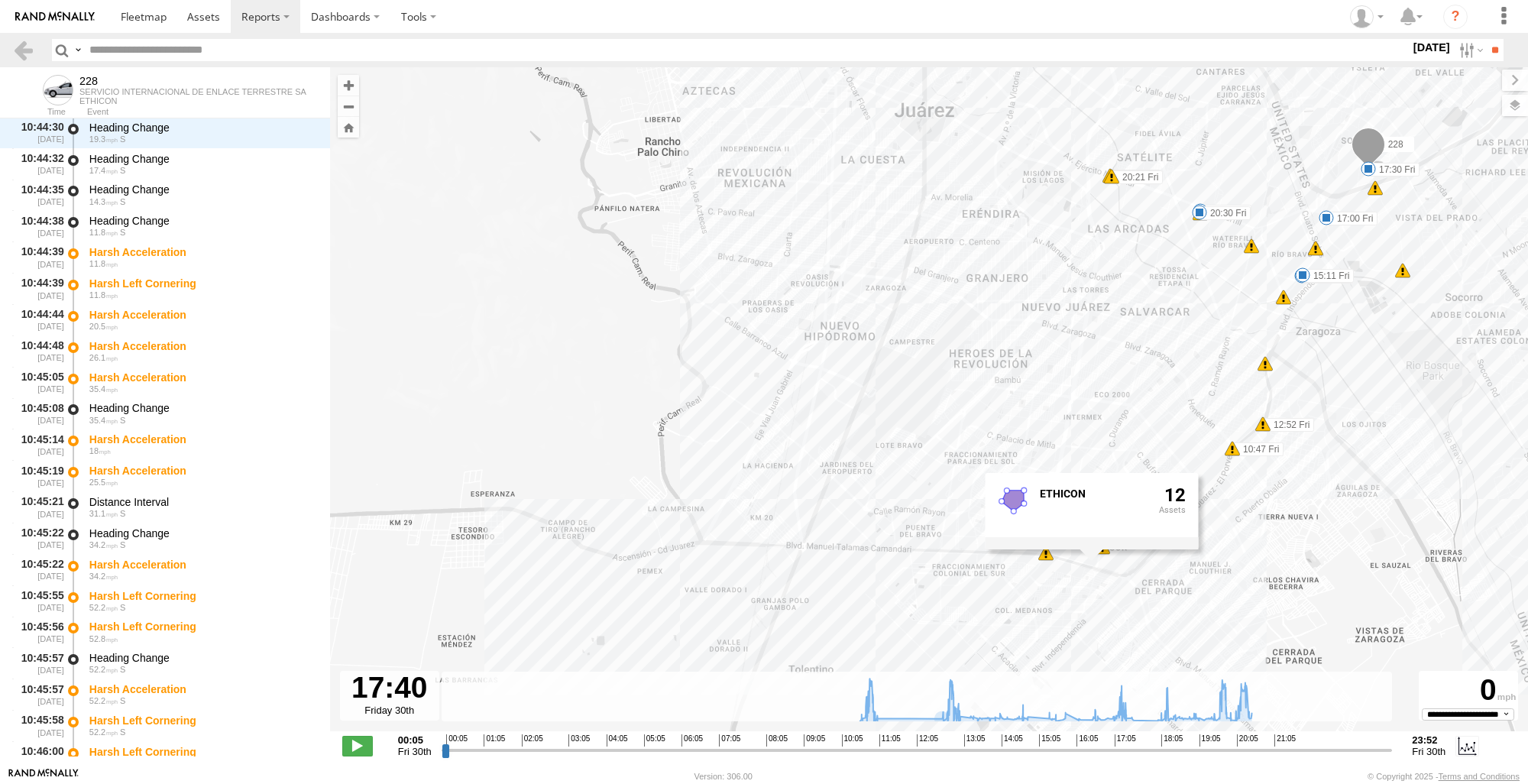
drag, startPoint x: 1169, startPoint y: 582, endPoint x: 1465, endPoint y: 546, distance: 298.2
click at [1465, 546] on div "228 10:35 Fri 10:47 Fri 12:52 Fri 14:51 Fri 15:11 Fri 17:00 Fri 17:30 Fri 20:21…" at bounding box center [929, 407] width 1198 height 680
click at [1444, 526] on div "228 10:35 Fri 10:47 Fri 12:52 Fri 14:51 Fri 15:11 Fri 17:00 Fri 17:30 Fri 20:21…" at bounding box center [929, 407] width 1198 height 680
click at [1088, 555] on div "228 10:35 Fri 10:47 Fri 12:52 Fri 14:51 Fri 15:11 Fri 17:00 Fri 17:30 Fri 20:21…" at bounding box center [929, 407] width 1198 height 680
click at [783, 408] on div "228 10:35 Fri 10:47 Fri 12:52 Fri 14:51 Fri 15:11 Fri 17:00 Fri 17:30 Fri 20:21…" at bounding box center [929, 407] width 1198 height 680
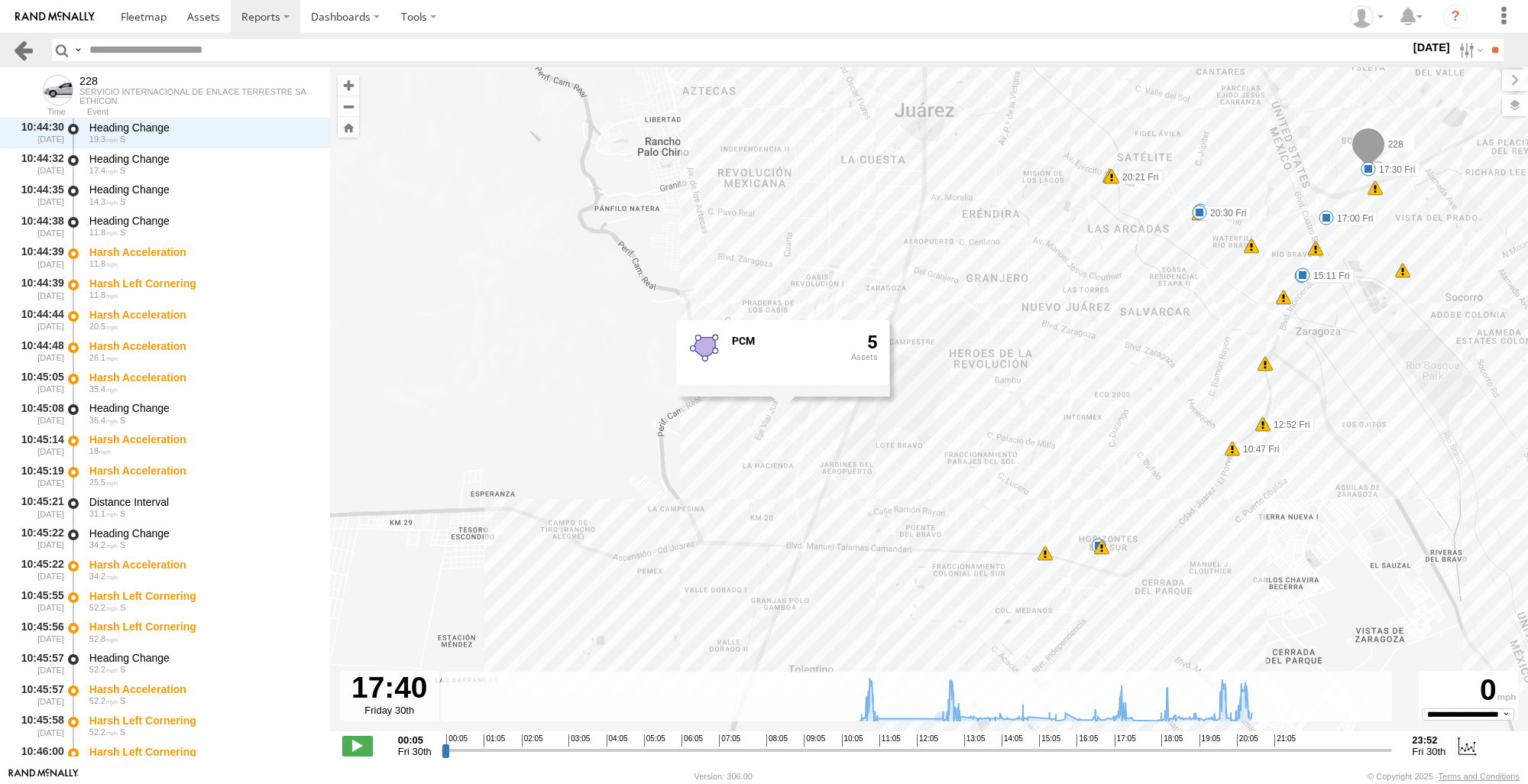
click at [29, 51] on link at bounding box center [23, 50] width 22 height 22
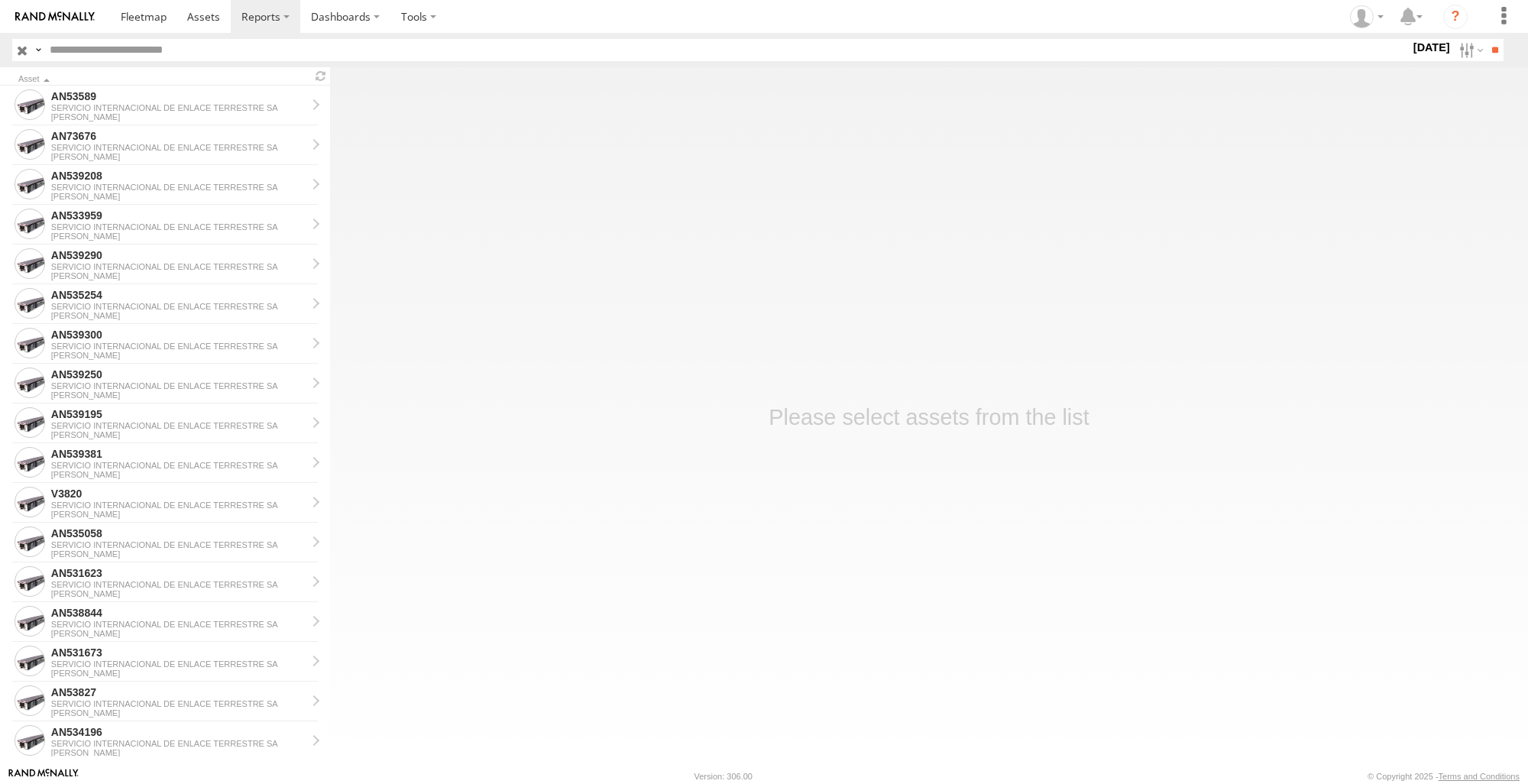
click at [39, 7] on link at bounding box center [55, 16] width 110 height 33
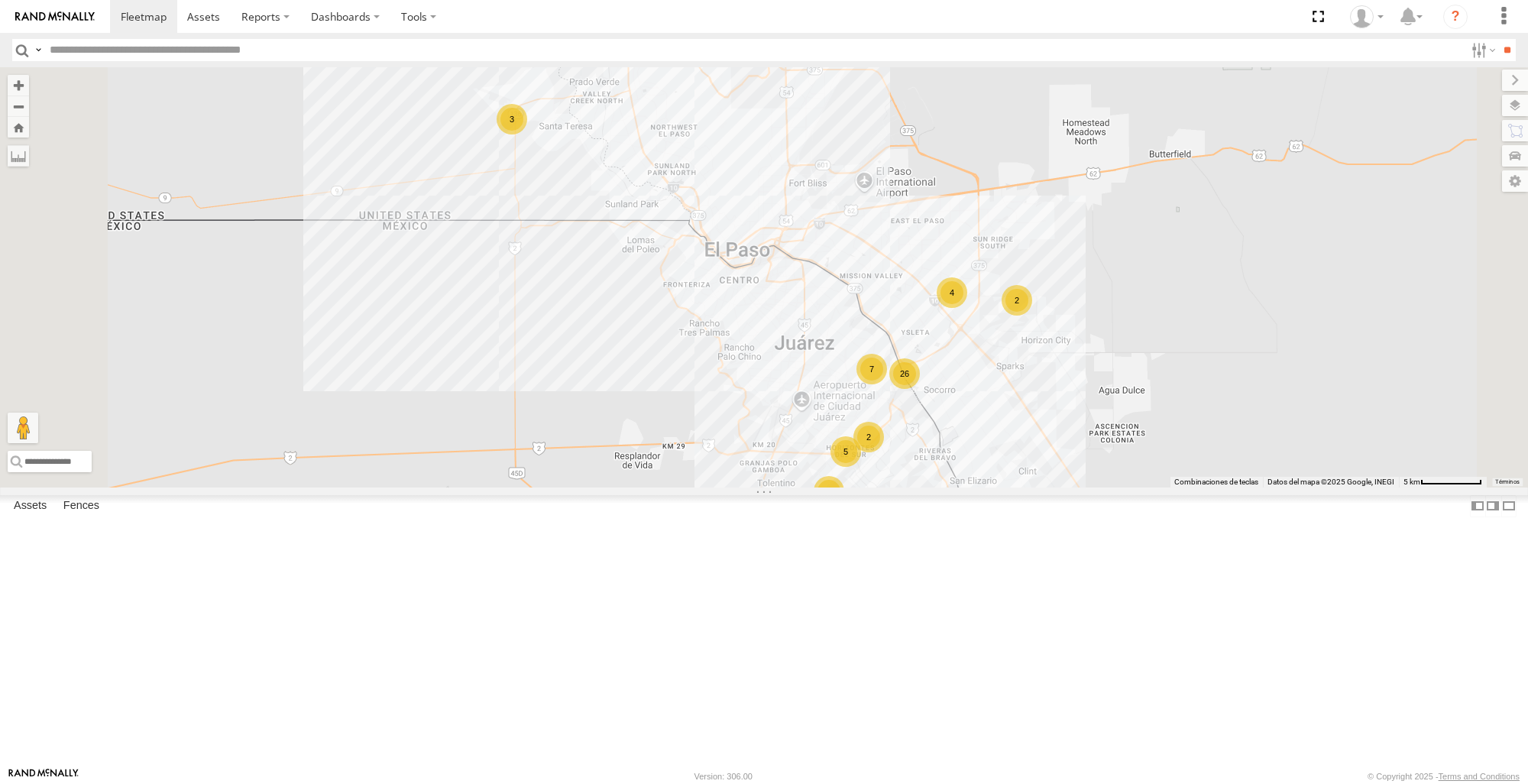
click at [0, 0] on link at bounding box center [0, 0] width 0 height 0
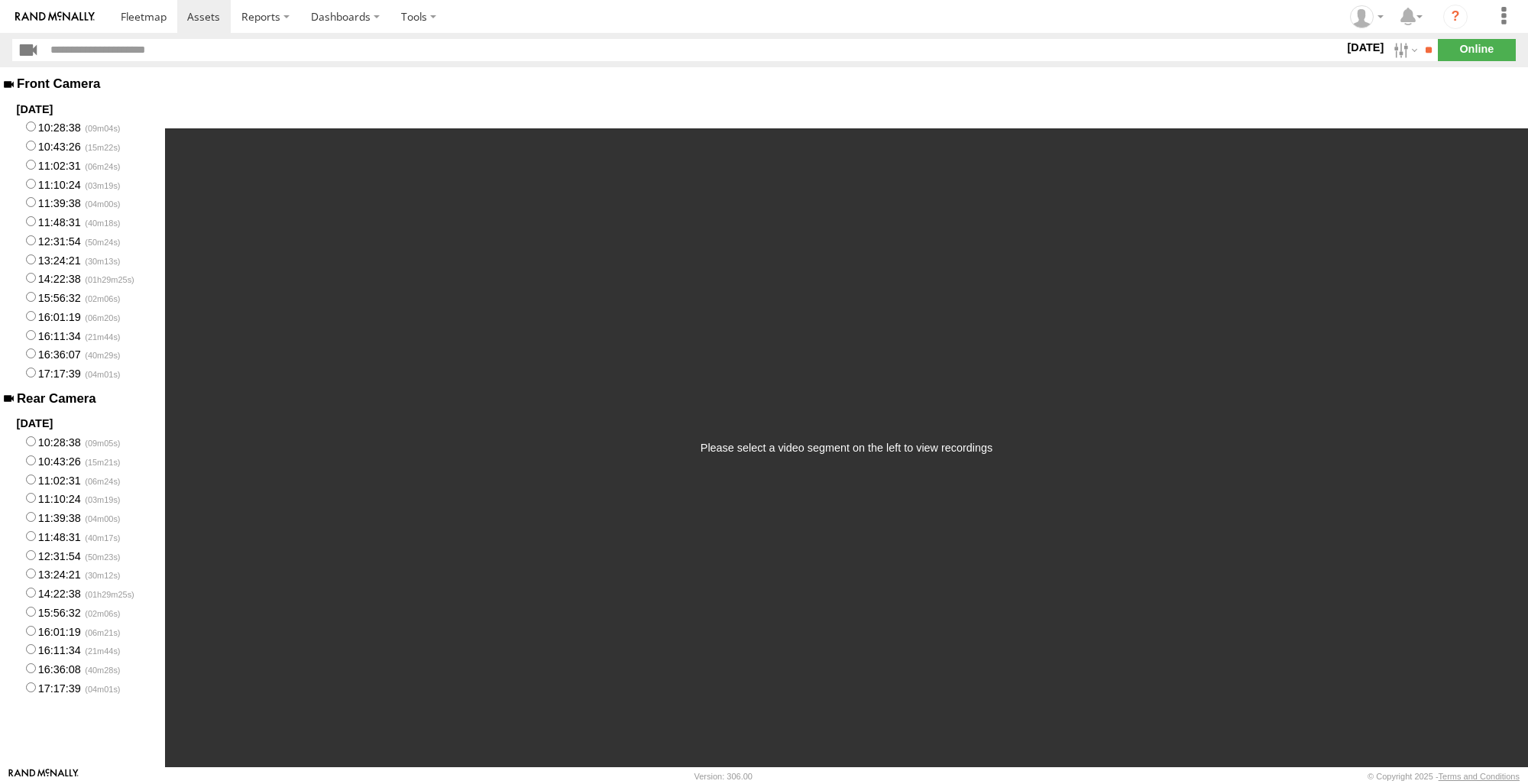
click at [39, 17] on img at bounding box center [55, 16] width 79 height 11
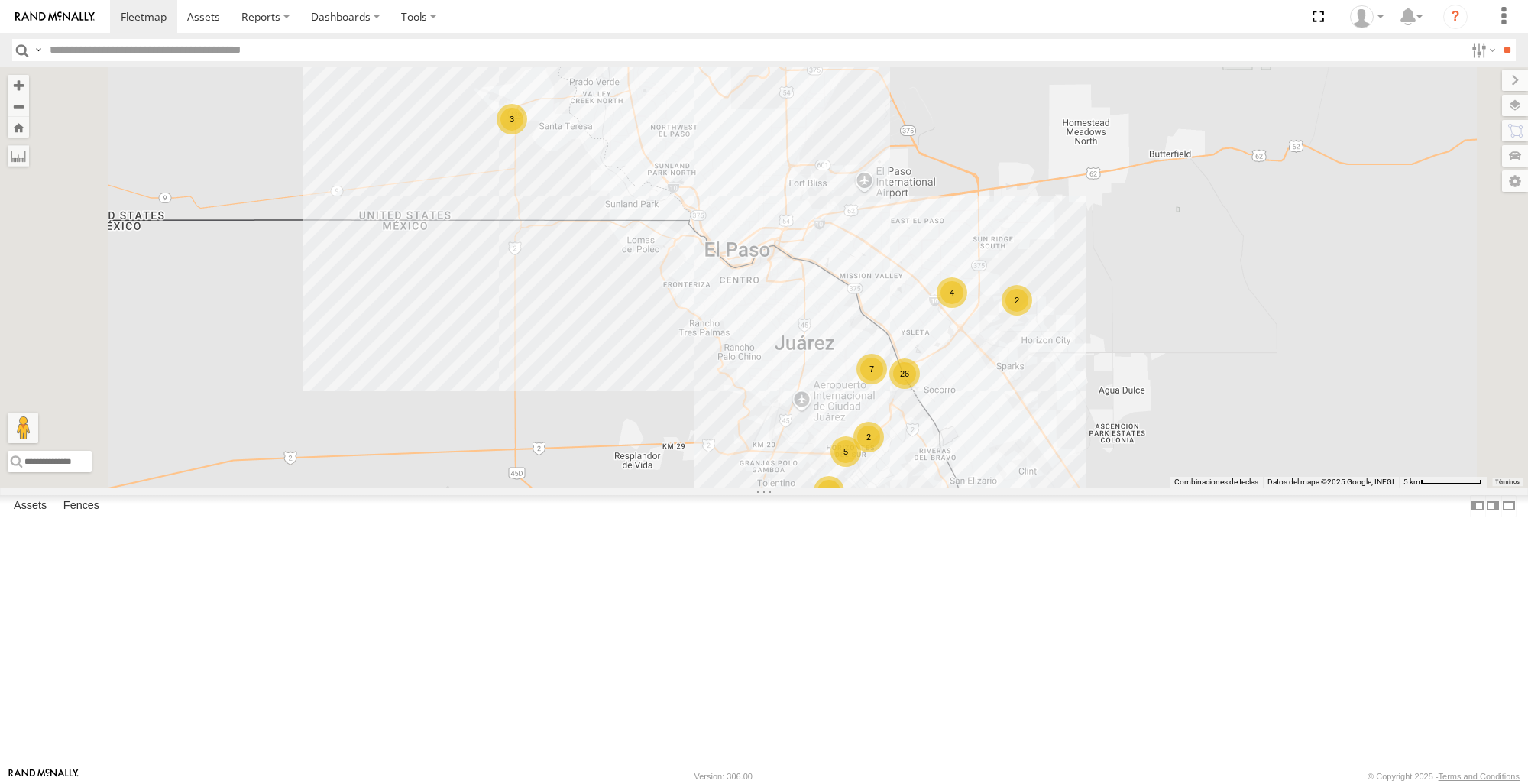
click at [0, 0] on span at bounding box center [0, 0] width 0 height 0
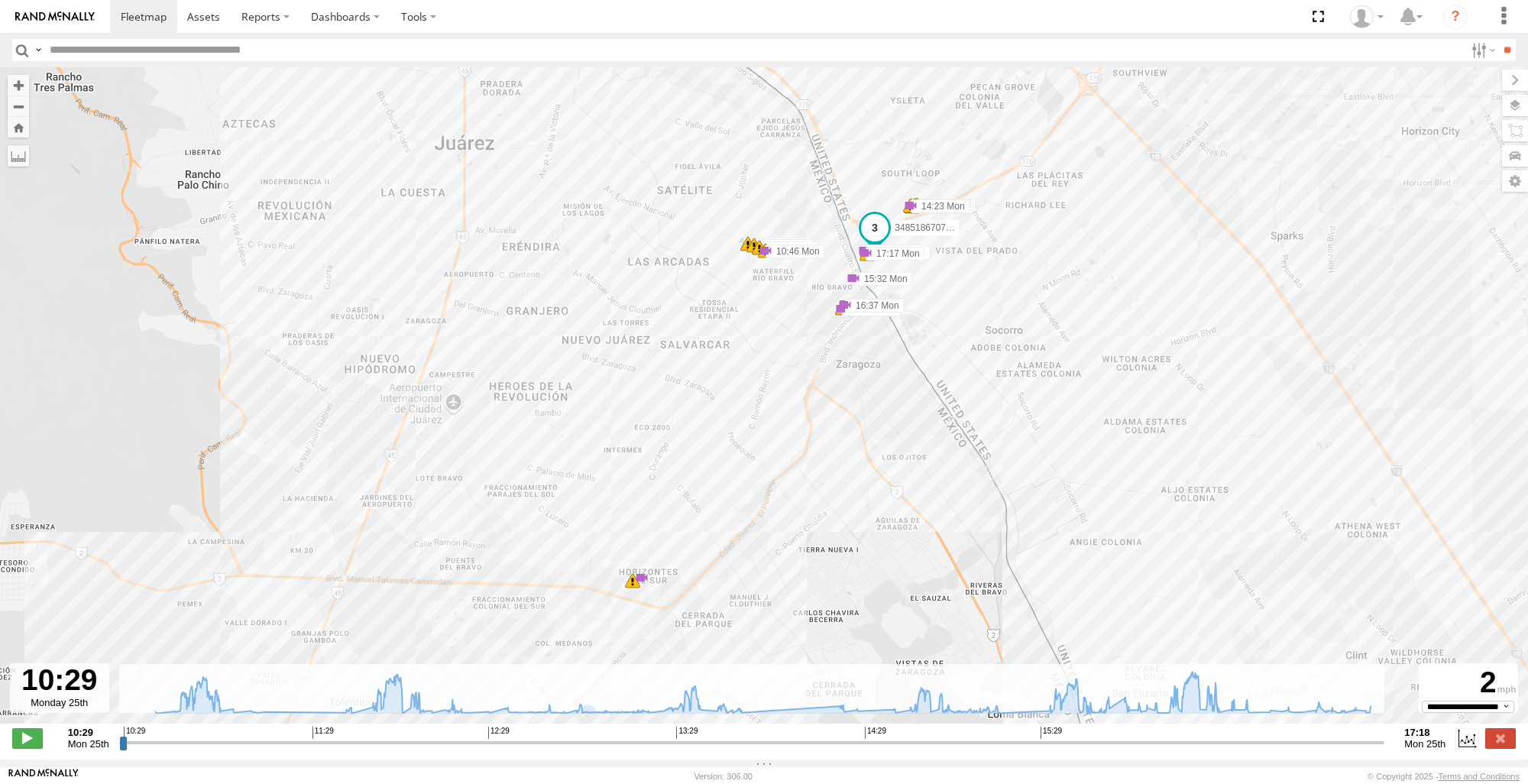
click at [632, 598] on div "3485186707C0 10:45 Mon 10:45 Mon 10:45 Mon 10:46 Mon 14 5 6 14:23 Mon 14:23 Mon…" at bounding box center [764, 403] width 1528 height 673
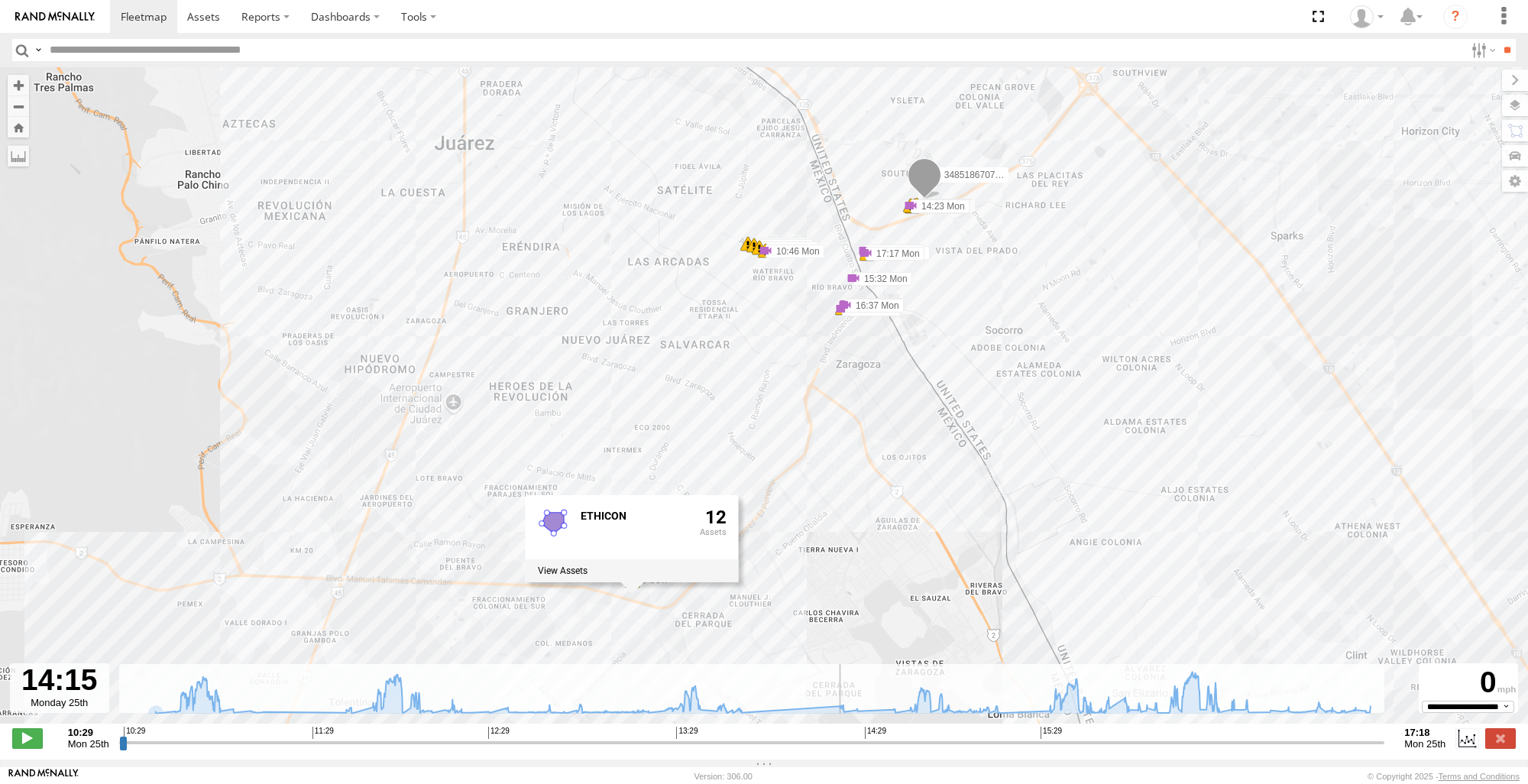
drag, startPoint x: 125, startPoint y: 751, endPoint x: 819, endPoint y: 772, distance: 694.3
click at [819, 750] on input "range" at bounding box center [751, 742] width 1266 height 15
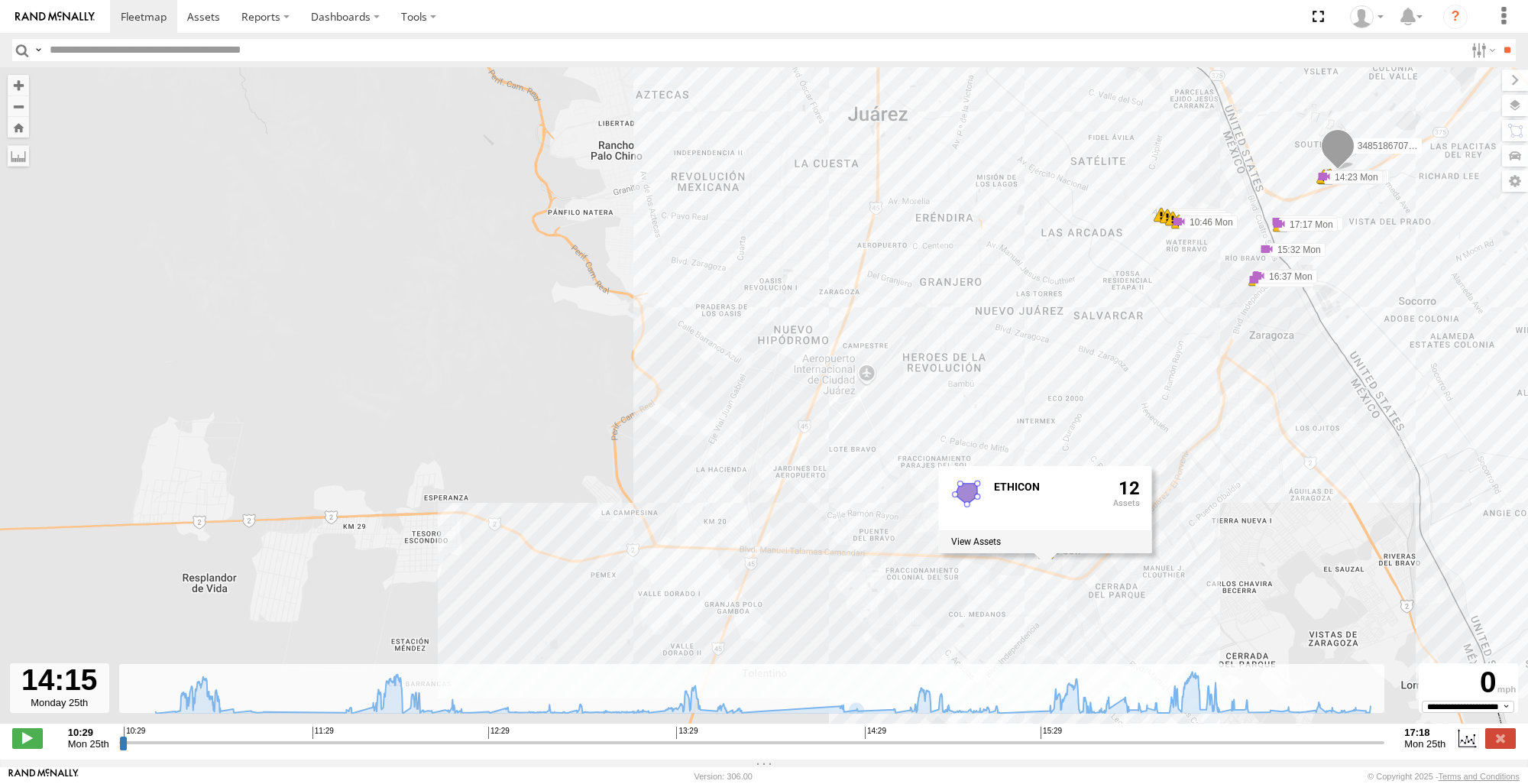
drag, startPoint x: 909, startPoint y: 518, endPoint x: 1322, endPoint y: 489, distance: 414.0
click at [1322, 489] on div "3485186707C0 10:45 Mon 10:45 Mon 10:45 Mon 10:46 Mon 14 5 6 14:23 Mon 14:23 Mon…" at bounding box center [764, 403] width 1528 height 673
drag, startPoint x: 1465, startPoint y: 465, endPoint x: 708, endPoint y: 141, distance: 823.4
click at [1465, 465] on div "3485186707C0 10:45 Mon 10:45 Mon 10:45 Mon 10:46 Mon 14 5 6 14:23 Mon 14:23 Mon…" at bounding box center [764, 403] width 1528 height 673
click at [25, 130] on button "Zoom Home" at bounding box center [18, 127] width 21 height 20
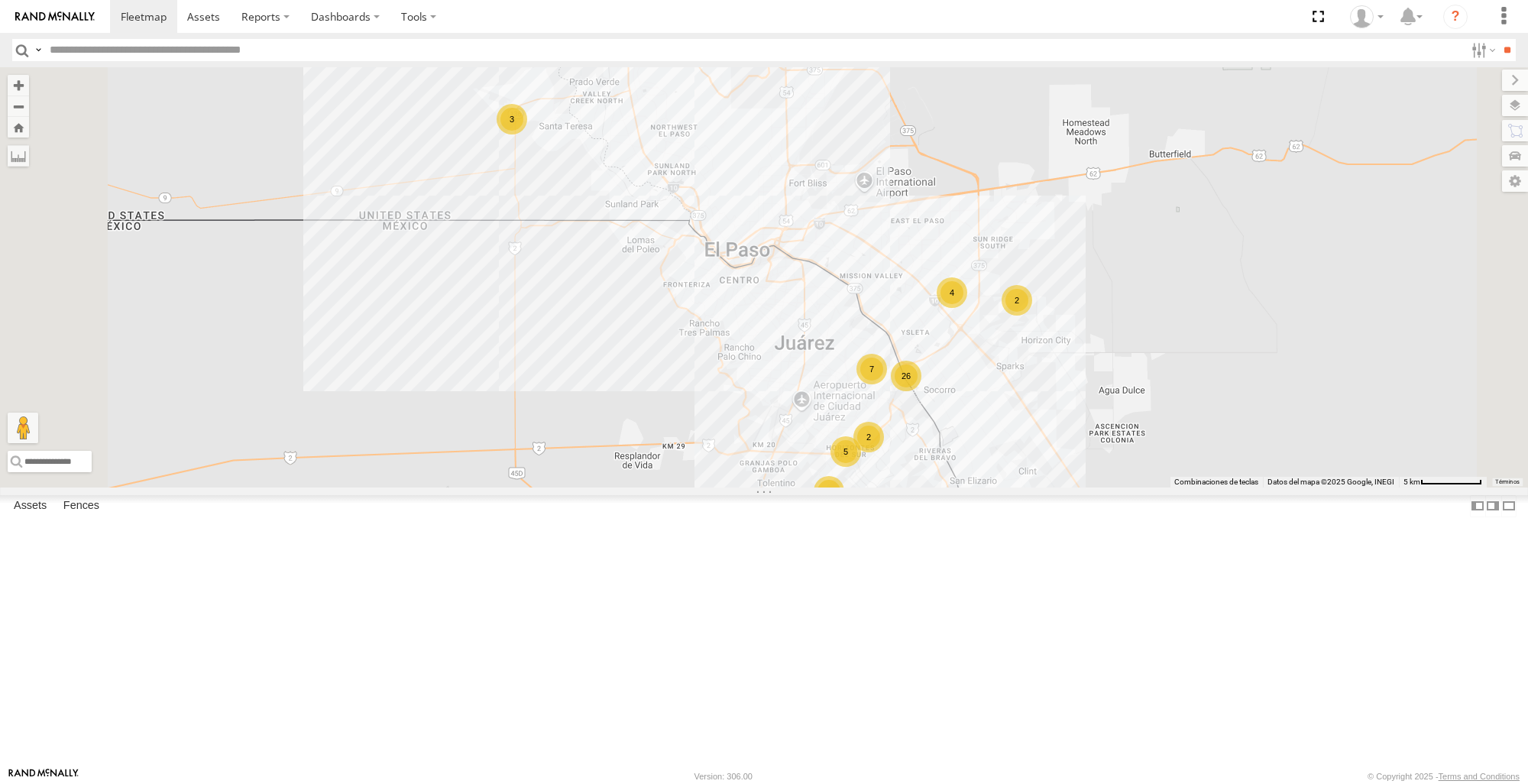
click at [0, 0] on span at bounding box center [0, 0] width 0 height 0
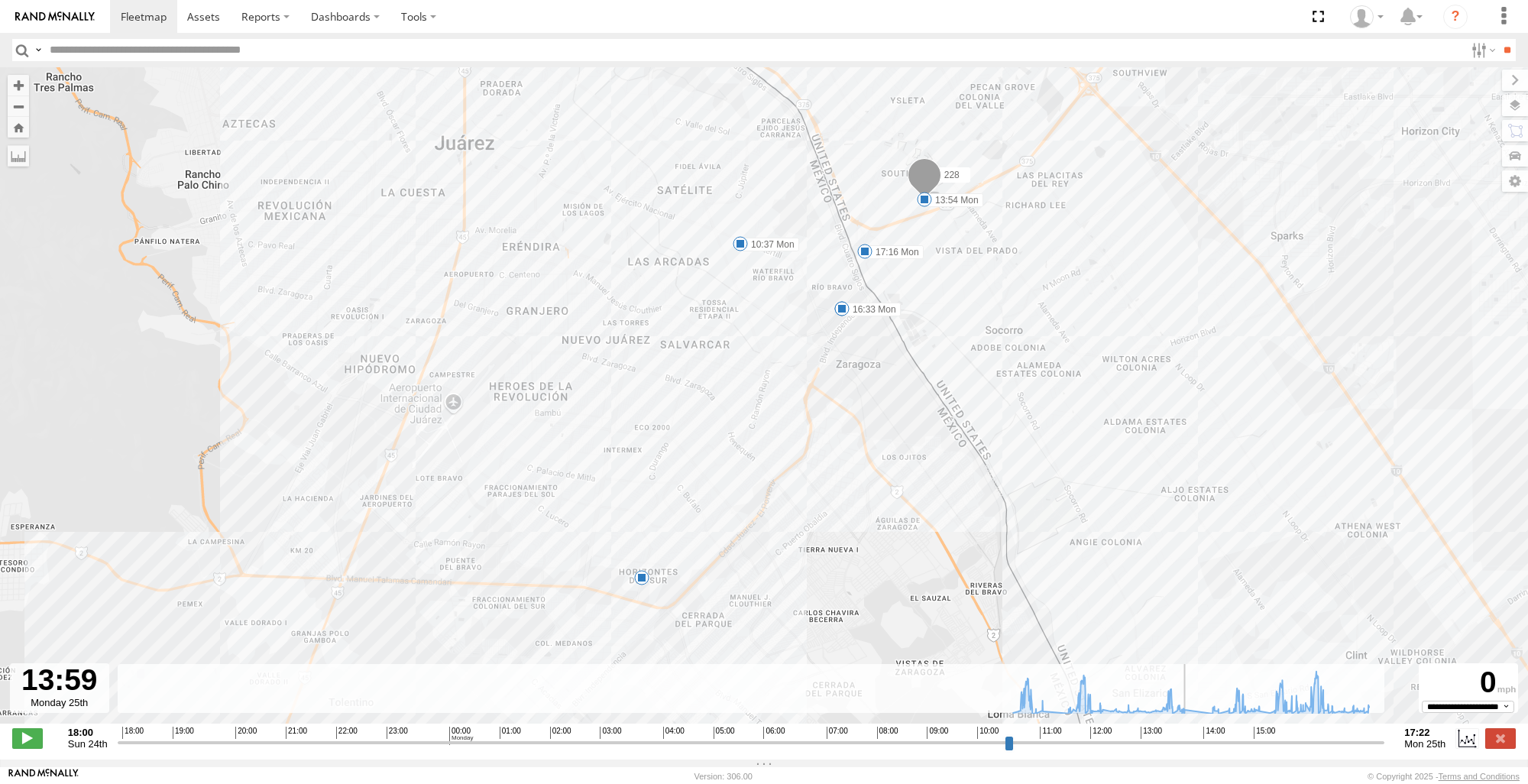
drag, startPoint x: 121, startPoint y: 750, endPoint x: 1198, endPoint y: 763, distance: 1077.1
type input "**********"
click at [1198, 750] on input "range" at bounding box center [751, 742] width 1267 height 15
click at [627, 591] on div "228 10:37 Mon 12:30 Mon 13:54 Mon 16:33 Mon 17:16 Mon 7" at bounding box center [764, 403] width 1528 height 673
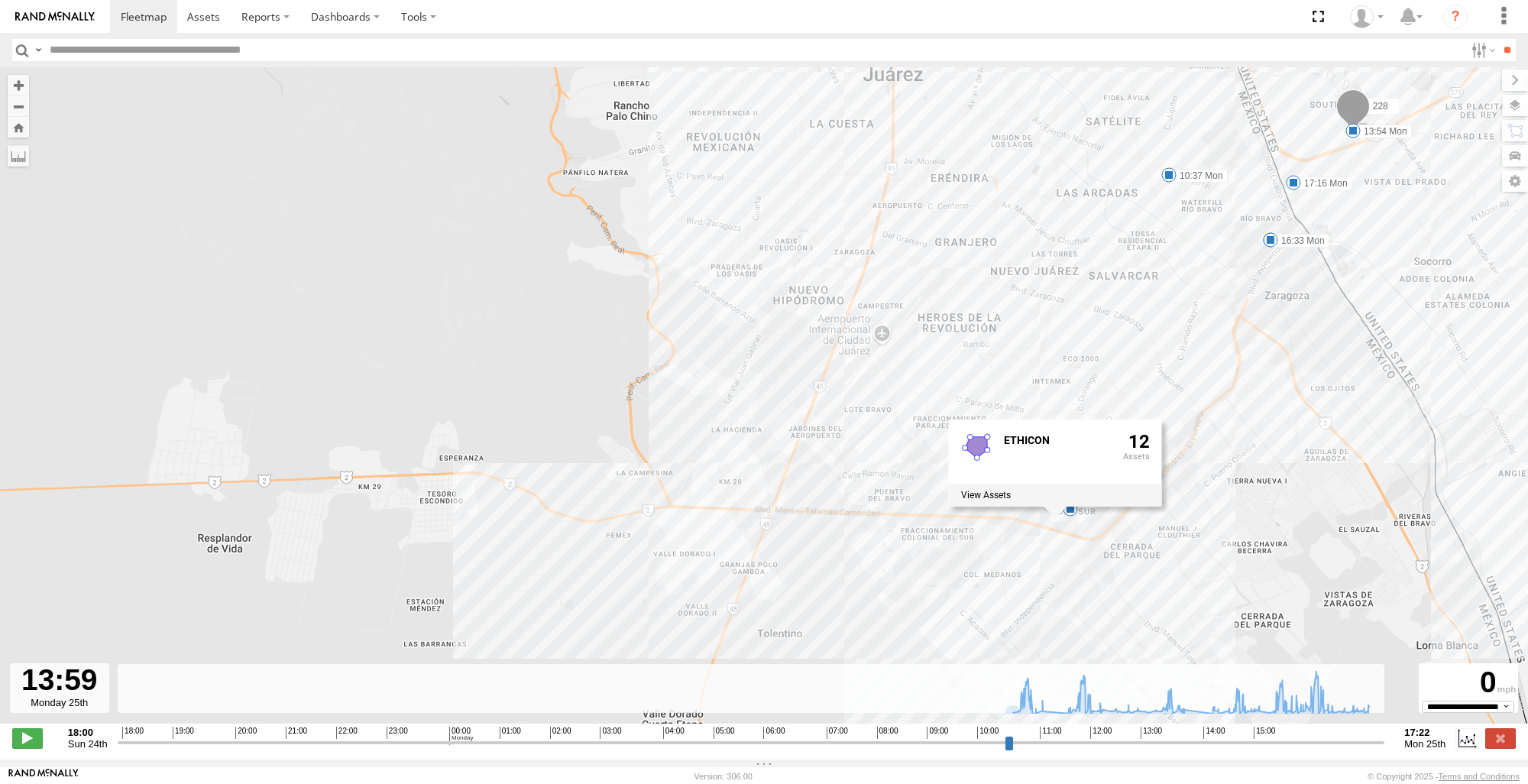
drag, startPoint x: 1041, startPoint y: 544, endPoint x: 1475, endPoint y: 475, distance: 439.5
click at [1475, 475] on div "228 10:37 Mon 12:30 Mon 13:54 Mon 16:33 Mon 17:16 Mon 7 ETHICON 12" at bounding box center [764, 403] width 1528 height 673
drag, startPoint x: 107, startPoint y: 396, endPoint x: 116, endPoint y: 396, distance: 9.0
click at [111, 396] on div "228 10:37 Mon 12:30 Mon 13:54 Mon 16:33 Mon 17:16 Mon 7 ETHICON 12" at bounding box center [764, 403] width 1528 height 673
